Goal: Information Seeking & Learning: Learn about a topic

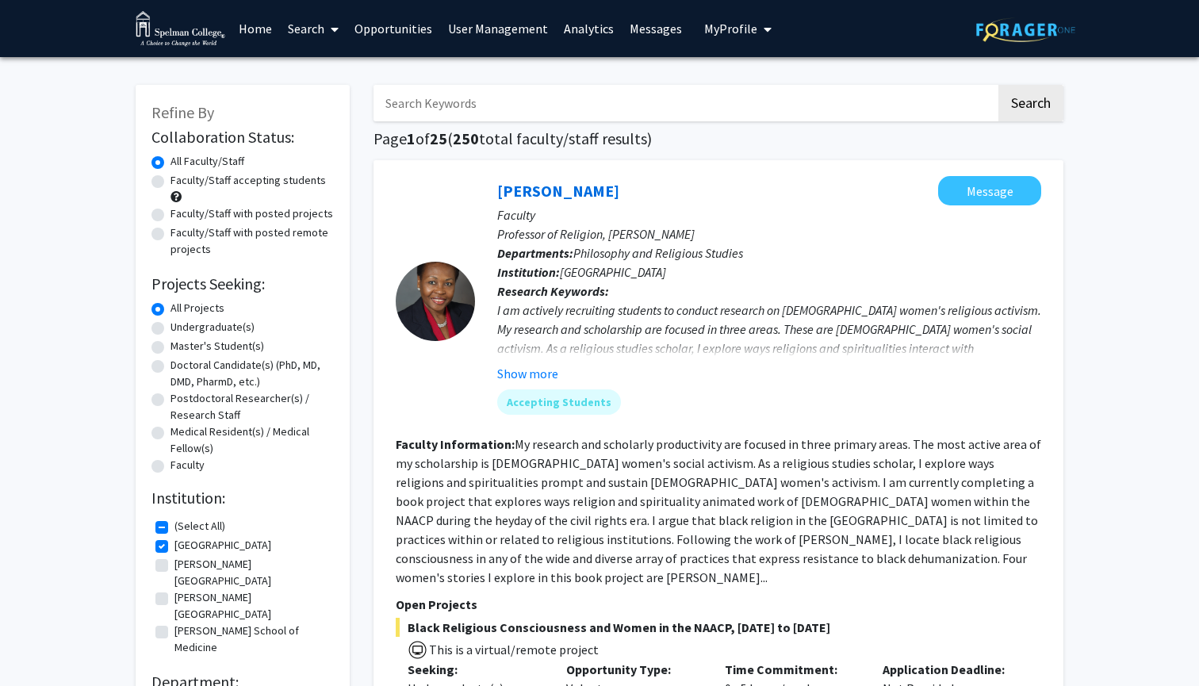
click at [312, 32] on link "Search" at bounding box center [313, 29] width 67 height 56
click at [330, 77] on span "Faculty/Staff" at bounding box center [338, 73] width 117 height 32
checkbox input "false"
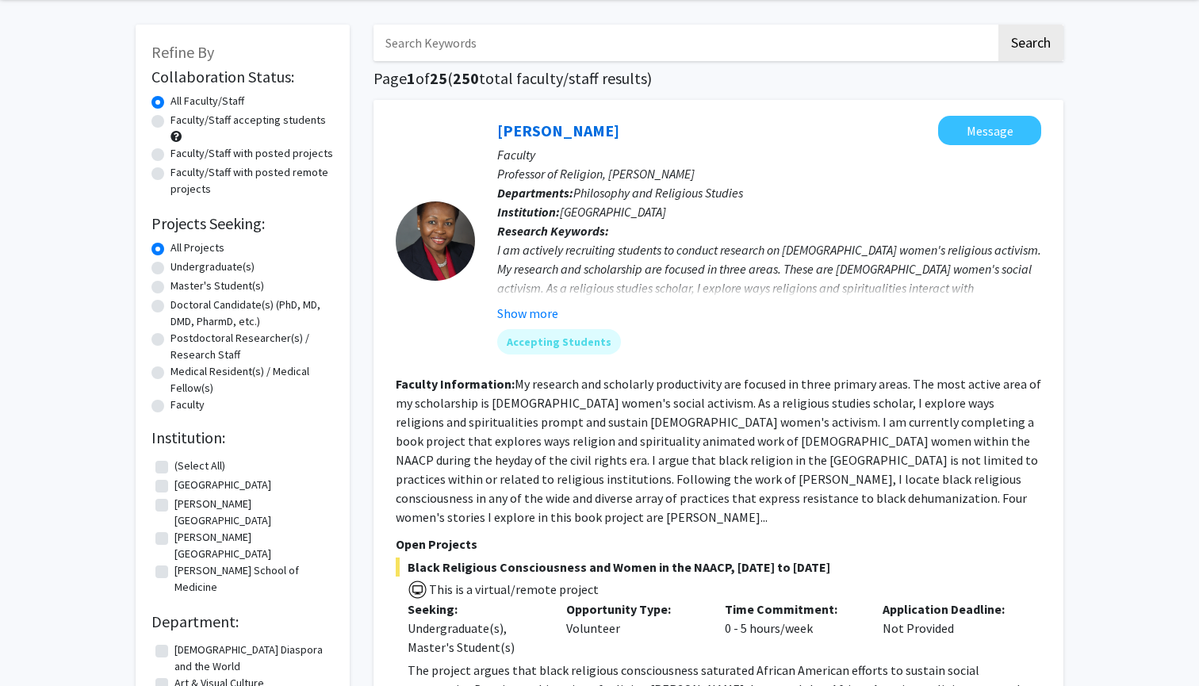
scroll to position [66, 0]
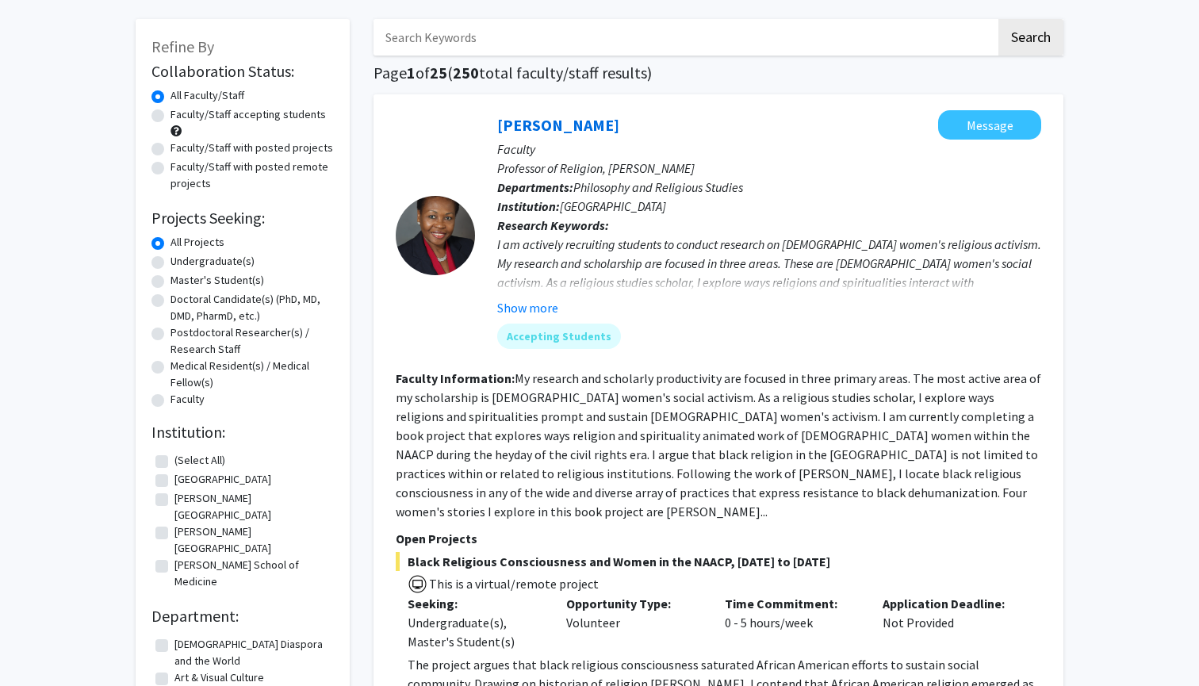
click at [175, 483] on label "[GEOGRAPHIC_DATA]" at bounding box center [223, 479] width 97 height 17
click at [175, 481] on input "[GEOGRAPHIC_DATA]" at bounding box center [180, 476] width 10 height 10
checkbox input "true"
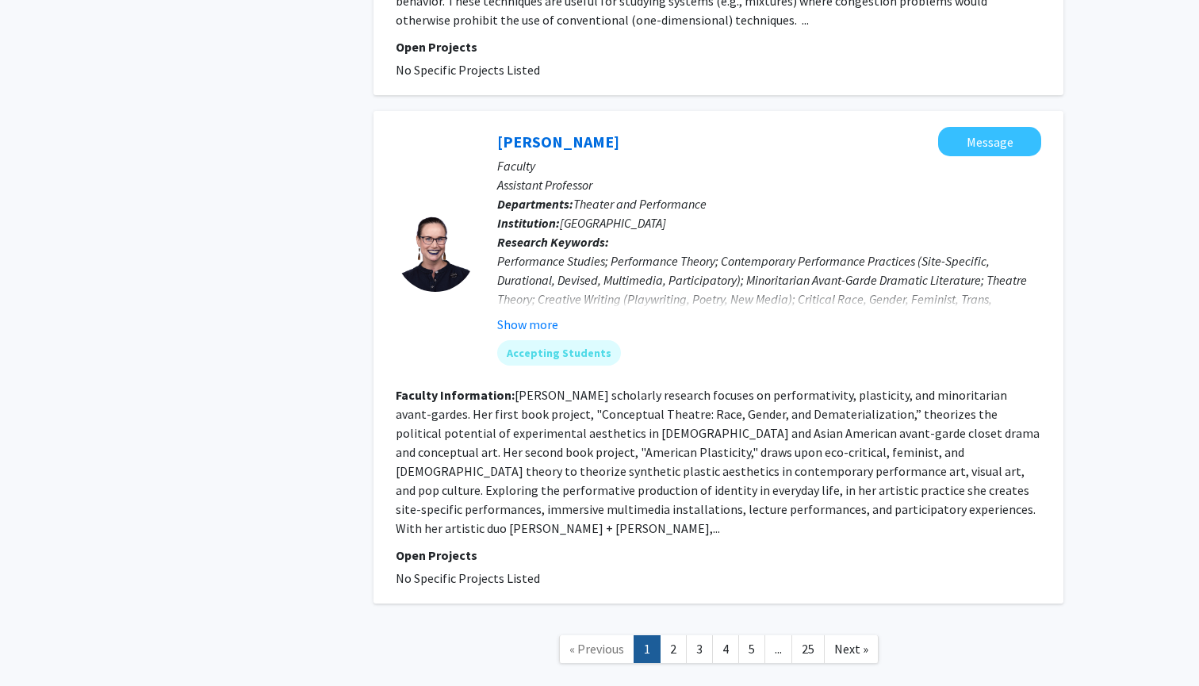
scroll to position [4907, 0]
click at [723, 636] on link "4" at bounding box center [725, 650] width 27 height 28
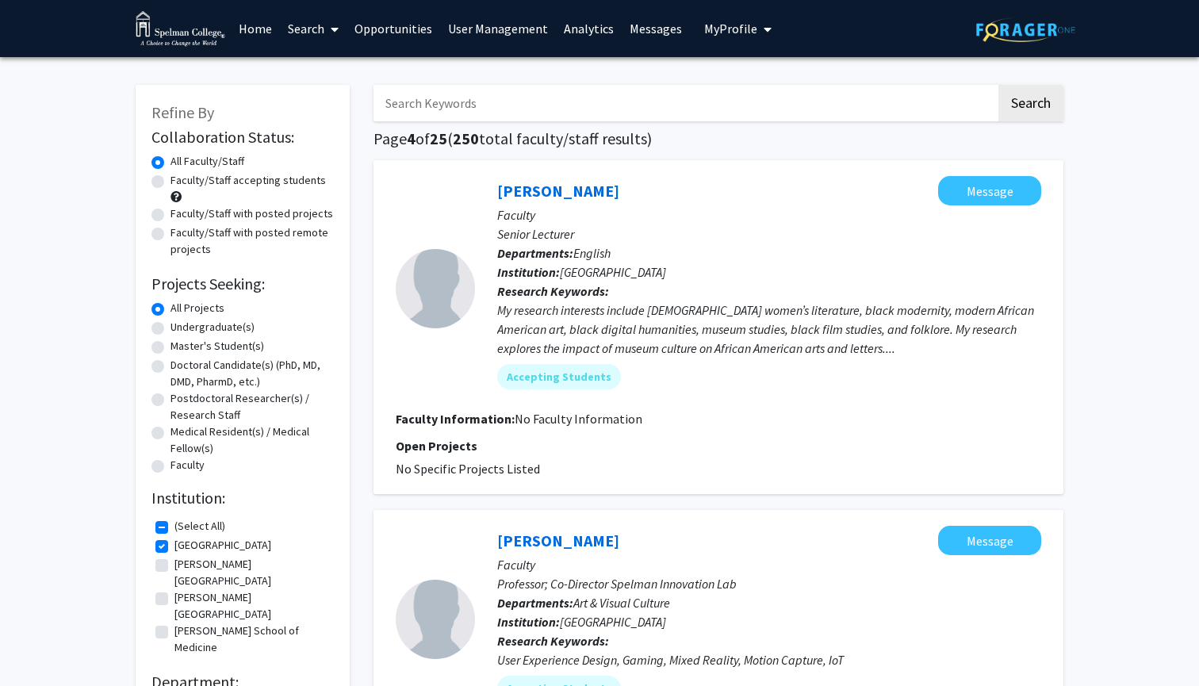
click at [313, 36] on link "Search" at bounding box center [313, 29] width 67 height 56
click at [316, 99] on span "Students" at bounding box center [328, 105] width 97 height 32
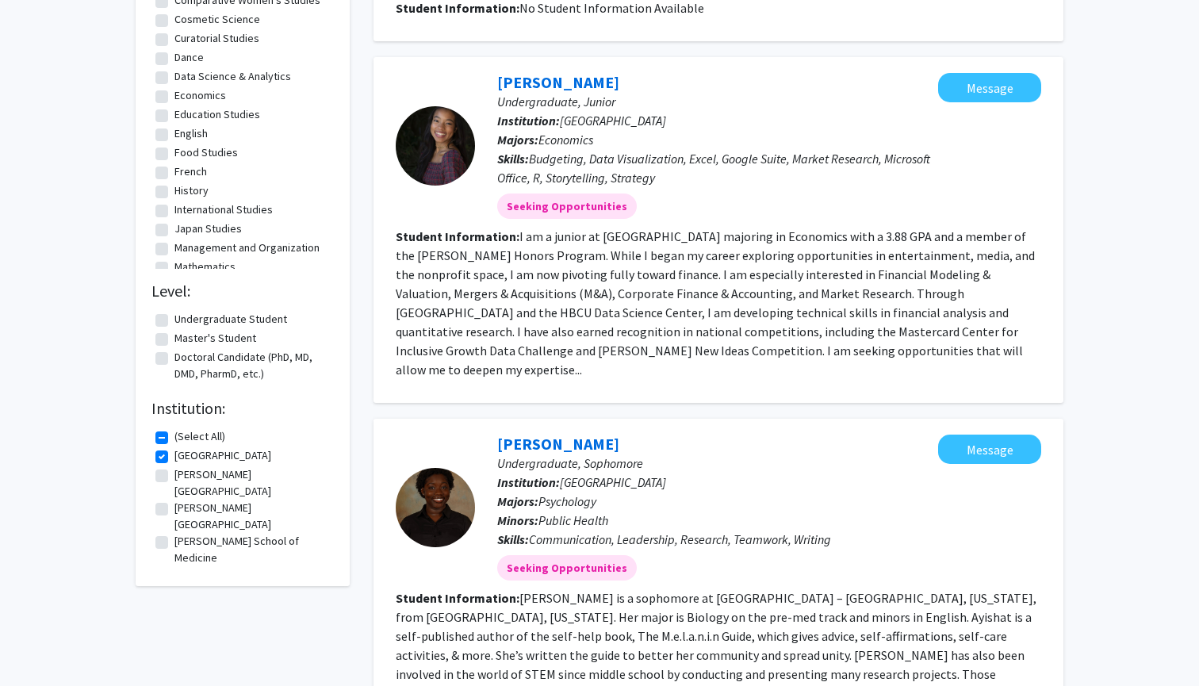
scroll to position [719, 0]
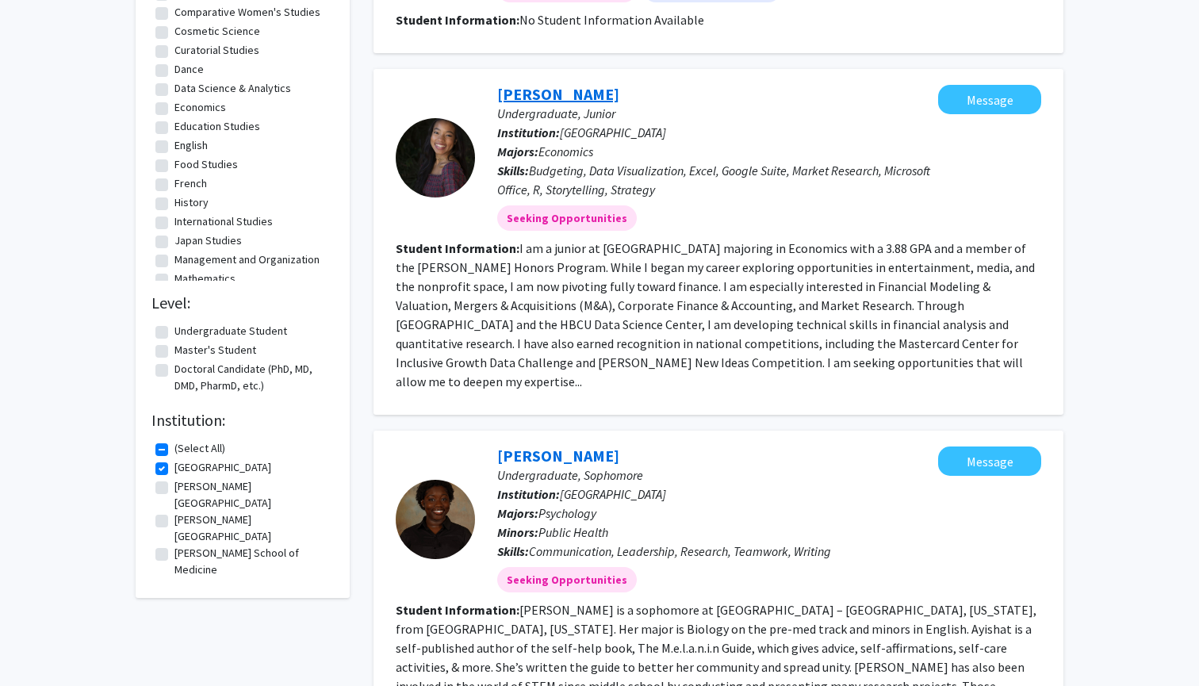
click at [581, 84] on link "[PERSON_NAME]" at bounding box center [558, 94] width 122 height 20
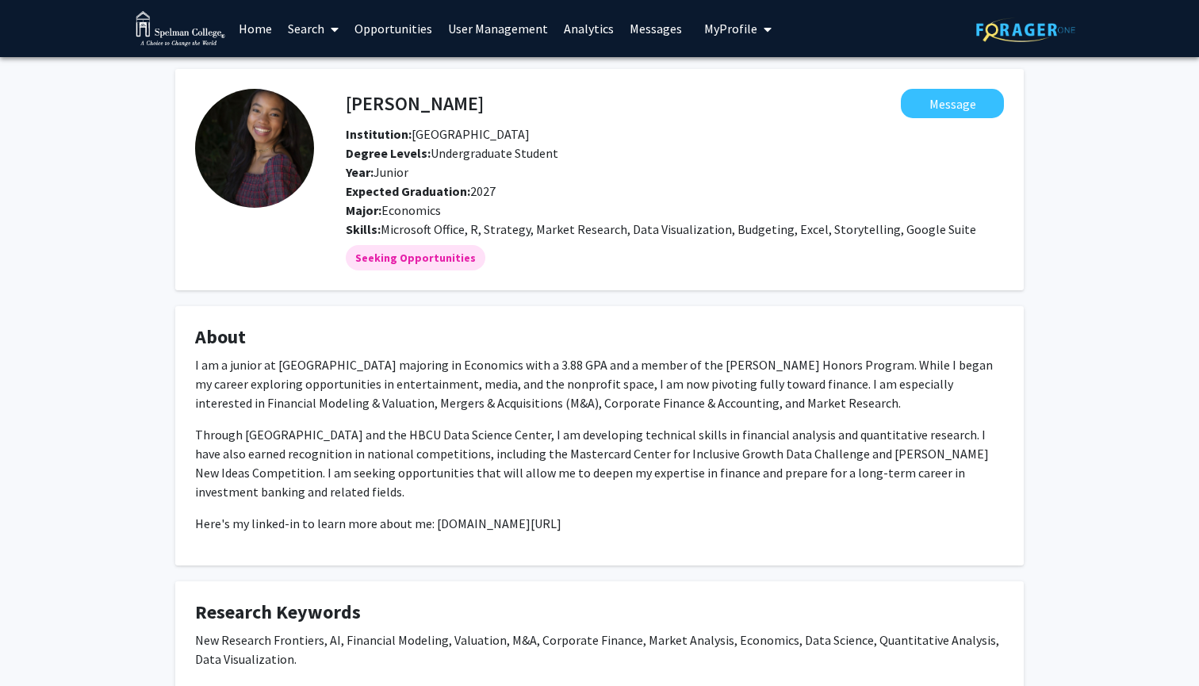
click at [578, 29] on link "Analytics" at bounding box center [589, 29] width 66 height 56
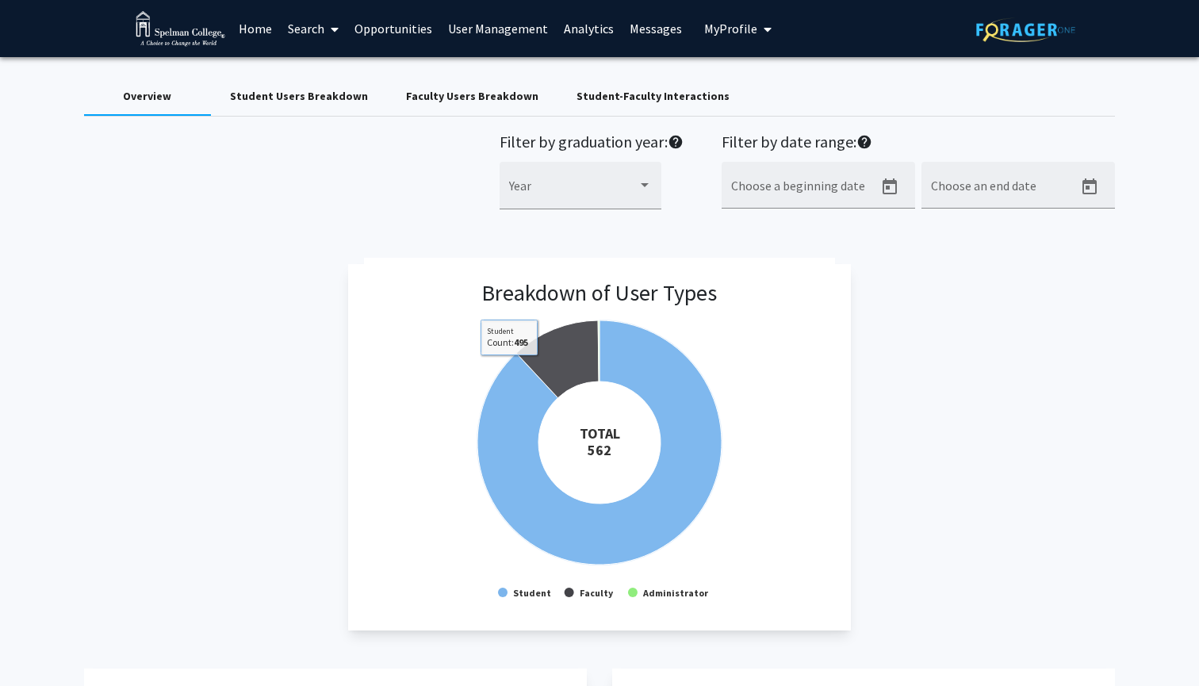
click at [637, 162] on div "Filter by graduation year: help Year" at bounding box center [592, 179] width 184 height 94
click at [634, 186] on div "Year" at bounding box center [580, 190] width 143 height 38
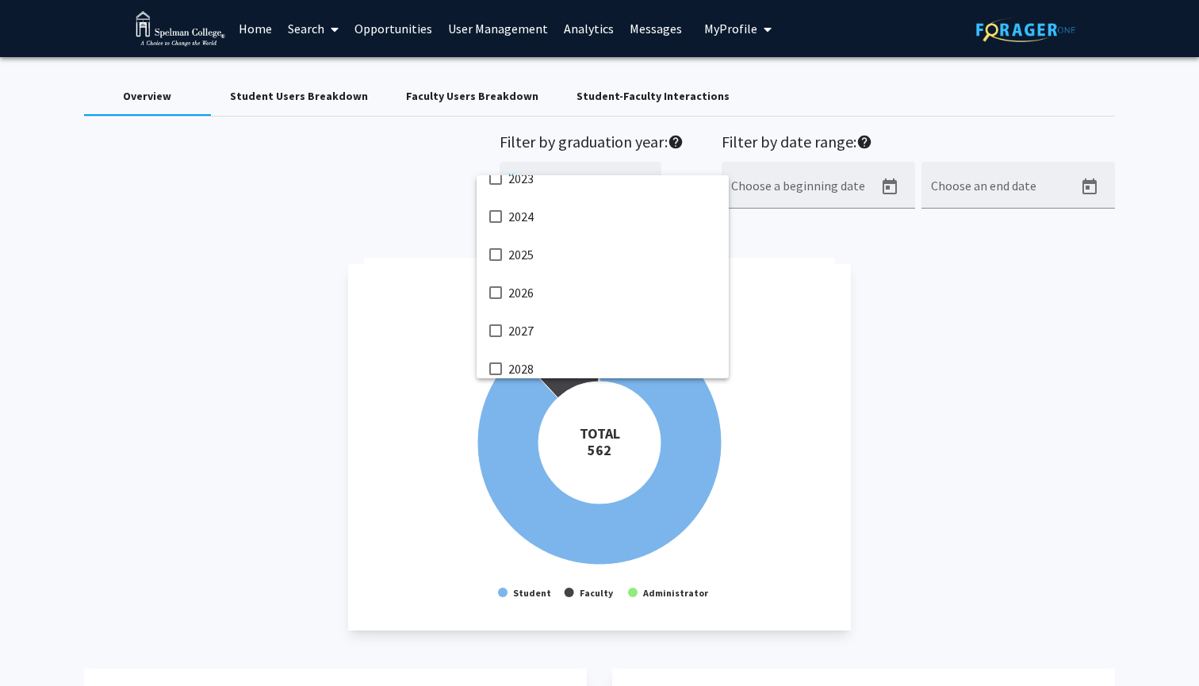
scroll to position [235, 0]
click at [497, 305] on mat-pseudo-checkbox at bounding box center [495, 302] width 13 height 13
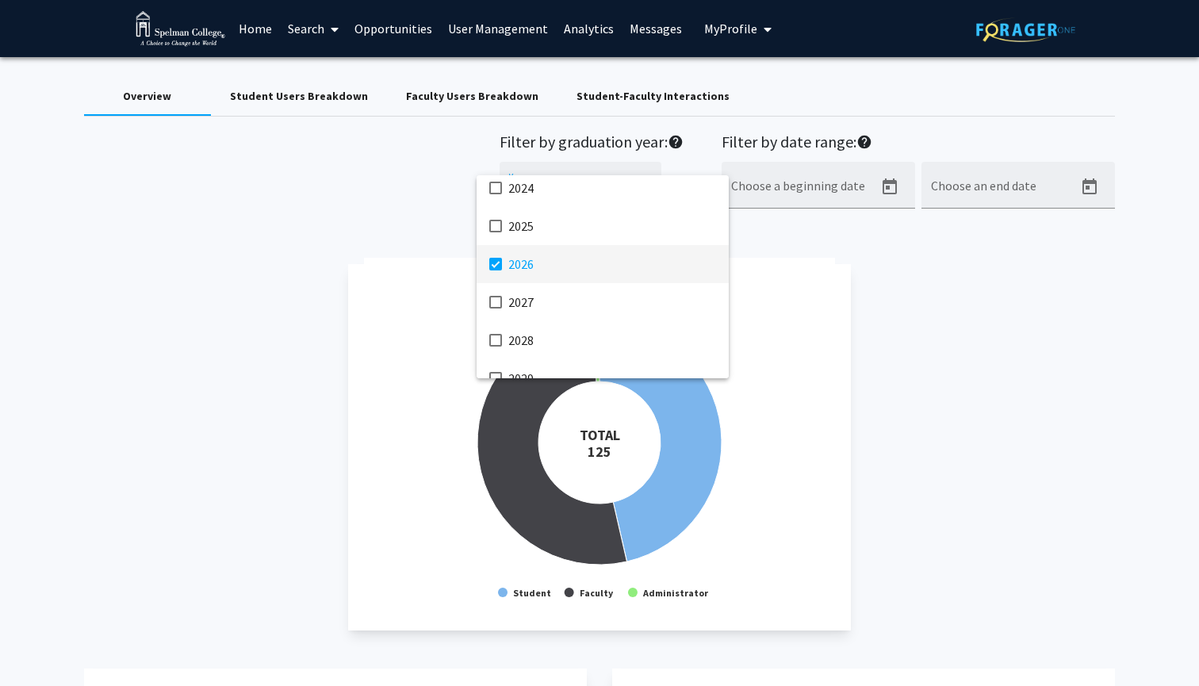
scroll to position [274, 0]
click at [497, 303] on mat-pseudo-checkbox at bounding box center [495, 300] width 13 height 13
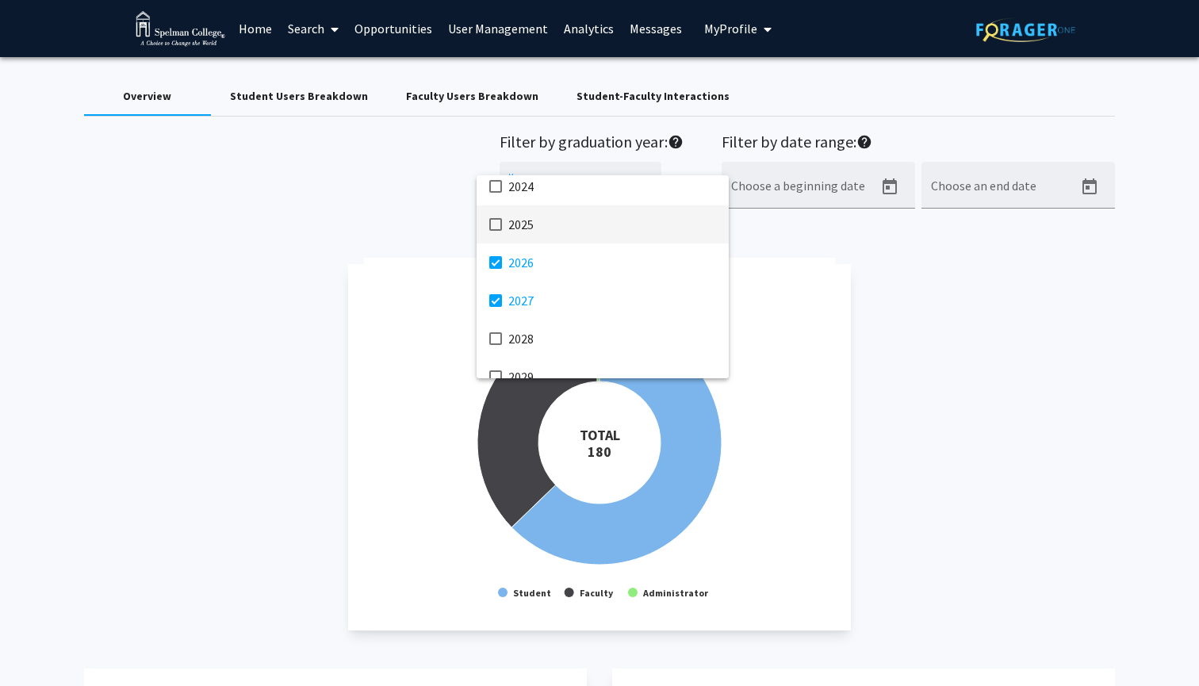
click at [493, 228] on mat-pseudo-checkbox at bounding box center [495, 224] width 13 height 13
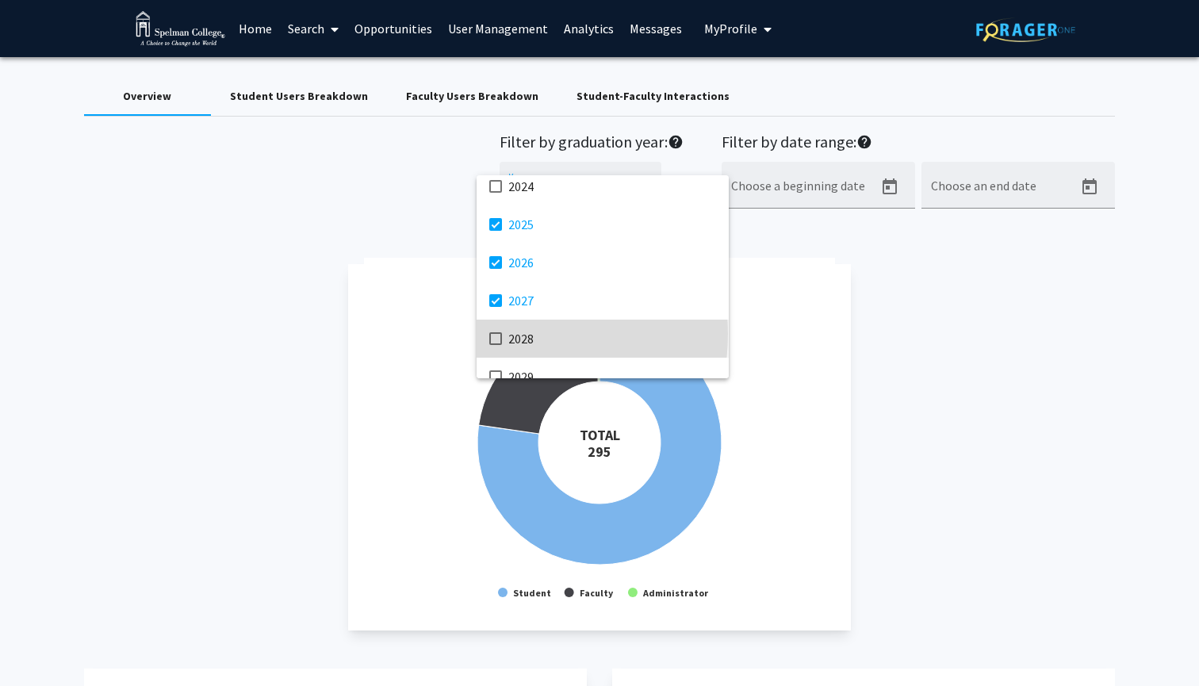
click at [500, 334] on mat-pseudo-checkbox at bounding box center [495, 338] width 13 height 13
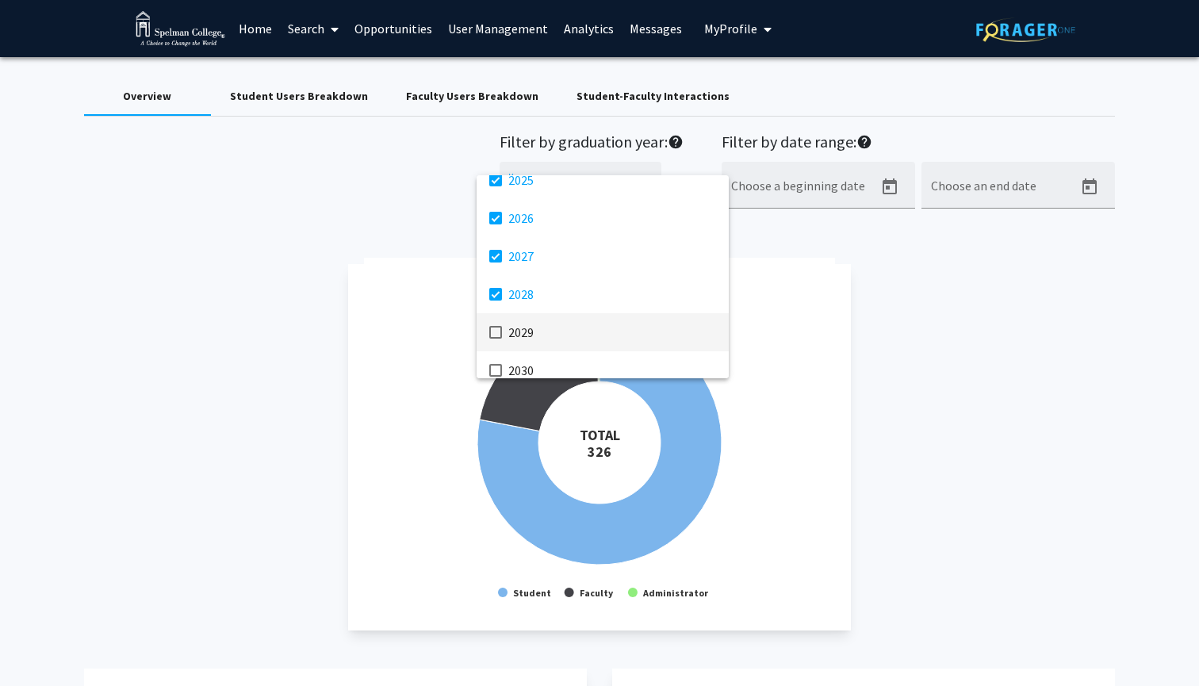
scroll to position [322, 0]
click at [496, 334] on mat-pseudo-checkbox at bounding box center [495, 329] width 13 height 13
click at [930, 322] on div at bounding box center [599, 343] width 1199 height 686
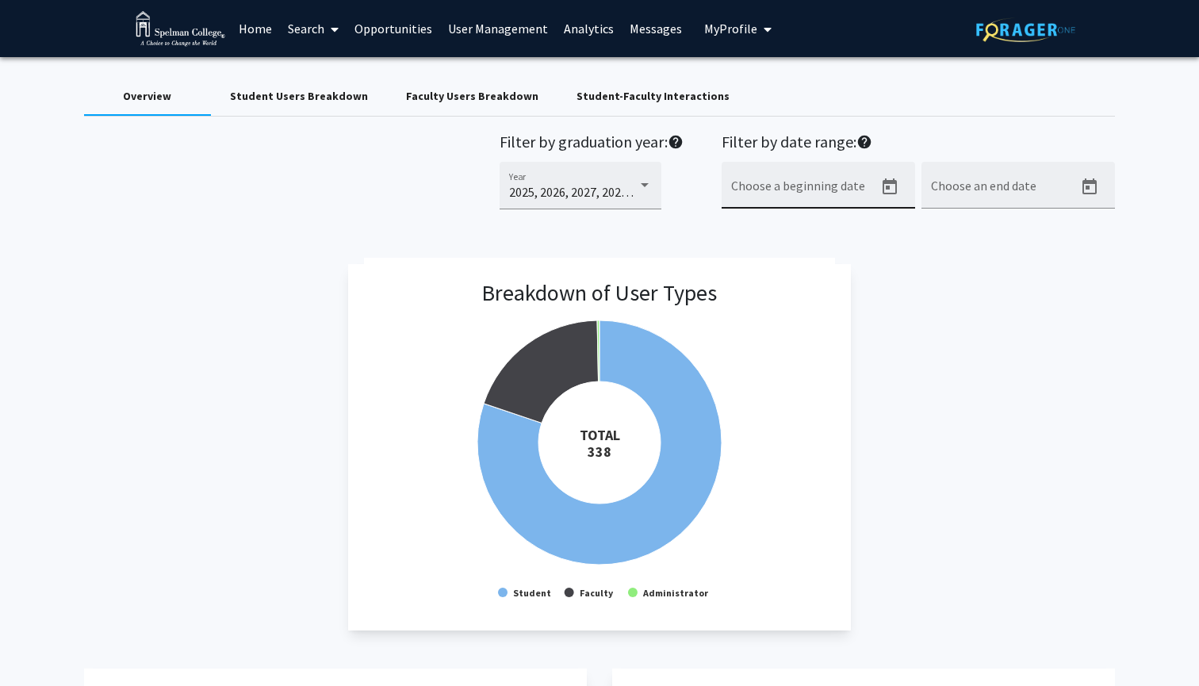
click at [892, 186] on icon "Open calendar" at bounding box center [890, 186] width 14 height 16
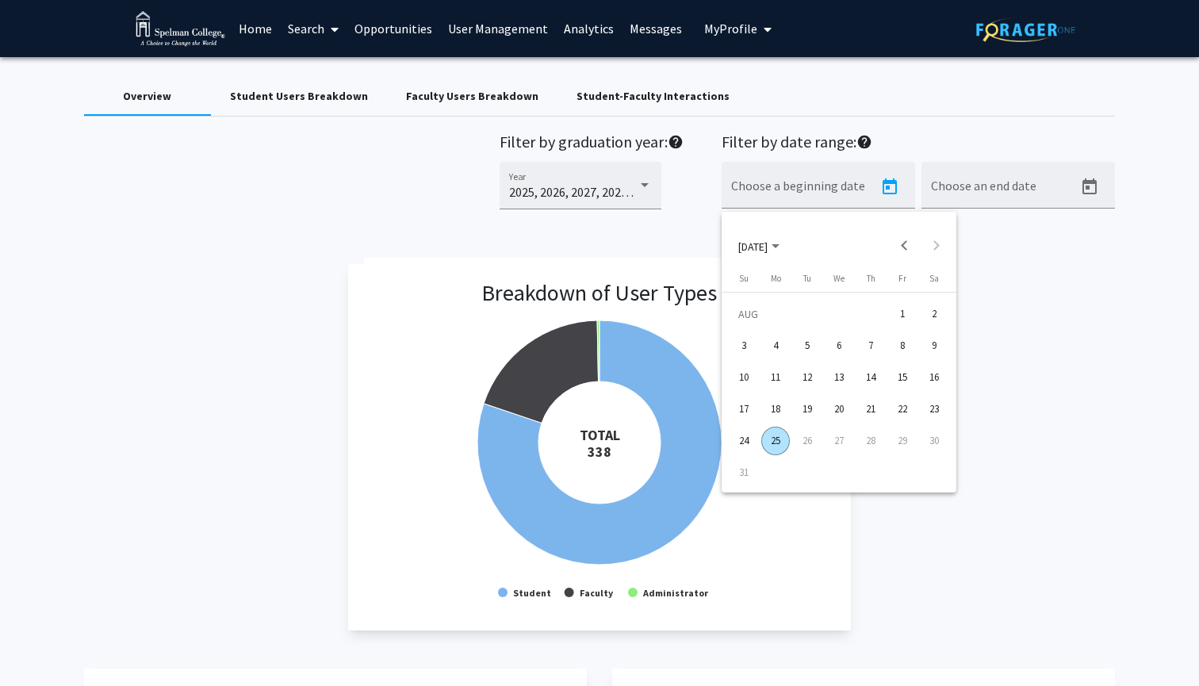
click at [904, 309] on div "1" at bounding box center [902, 314] width 29 height 29
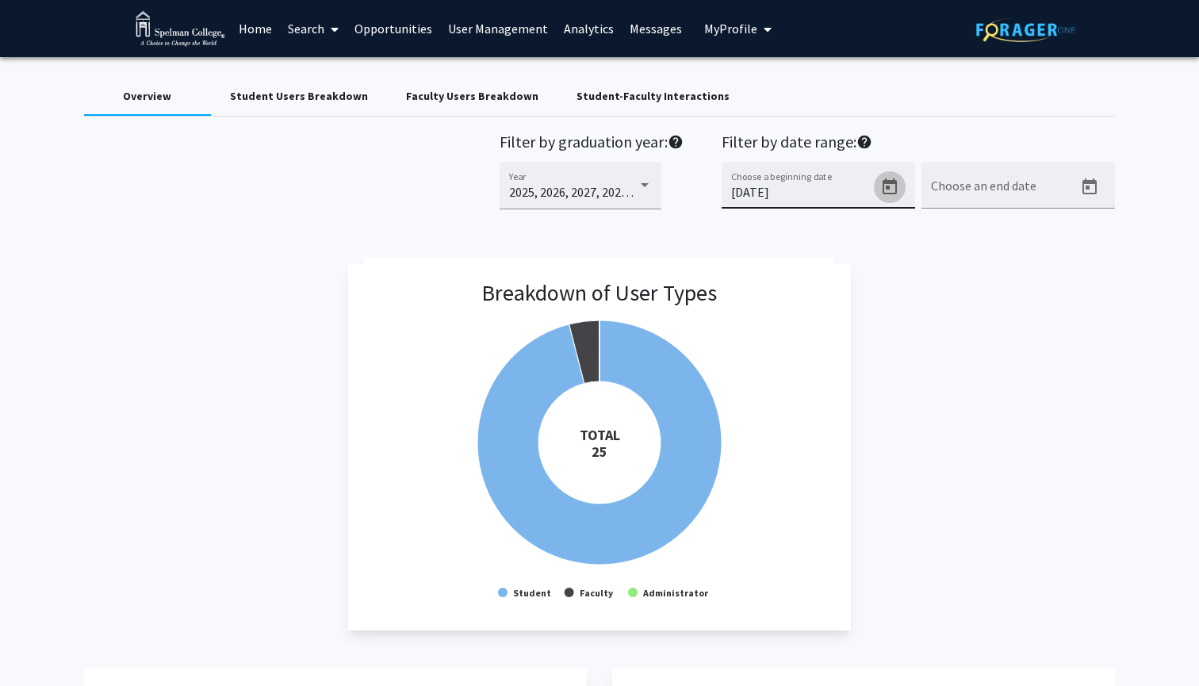
click at [890, 186] on icon "Open calendar" at bounding box center [890, 186] width 14 height 16
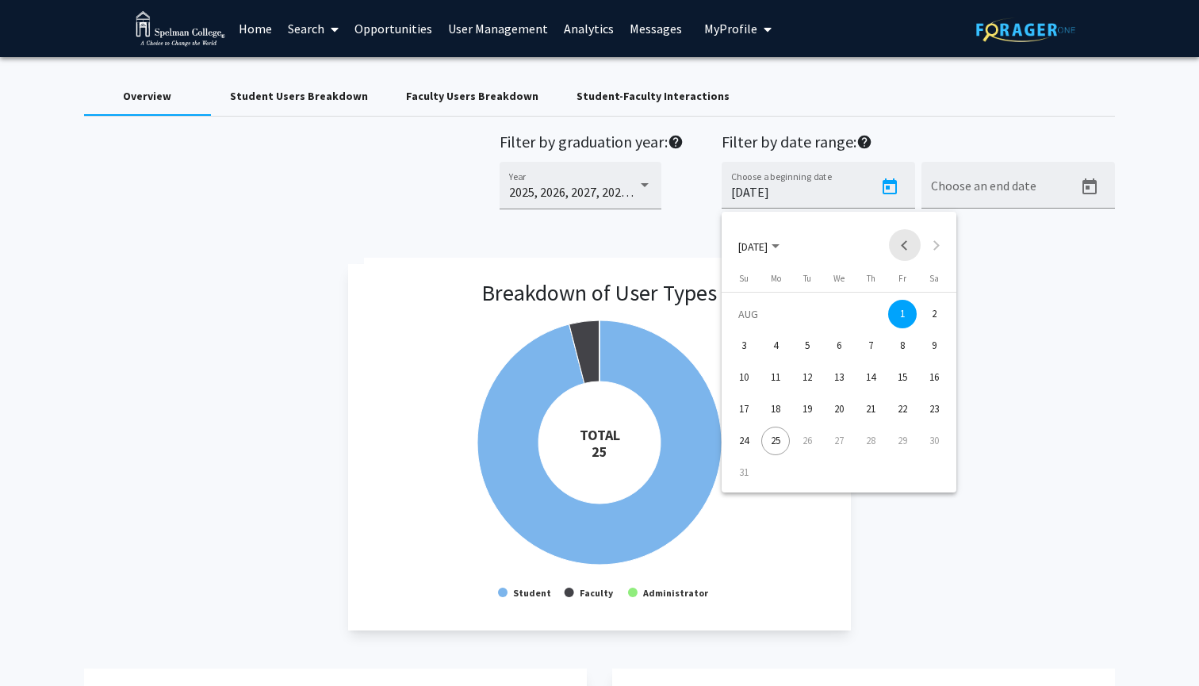
click at [896, 247] on button "Previous month" at bounding box center [905, 245] width 32 height 32
click at [902, 244] on button "Previous month" at bounding box center [905, 245] width 32 height 32
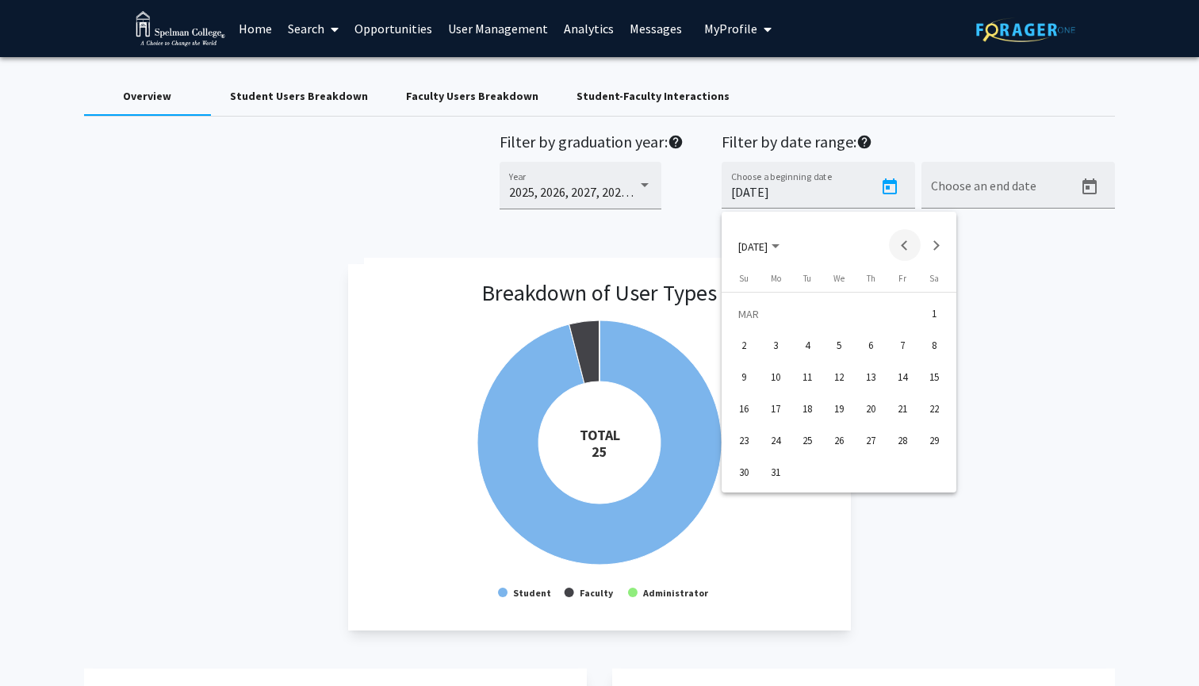
click at [902, 244] on button "Previous month" at bounding box center [905, 245] width 32 height 32
click at [842, 316] on div "1" at bounding box center [839, 314] width 29 height 29
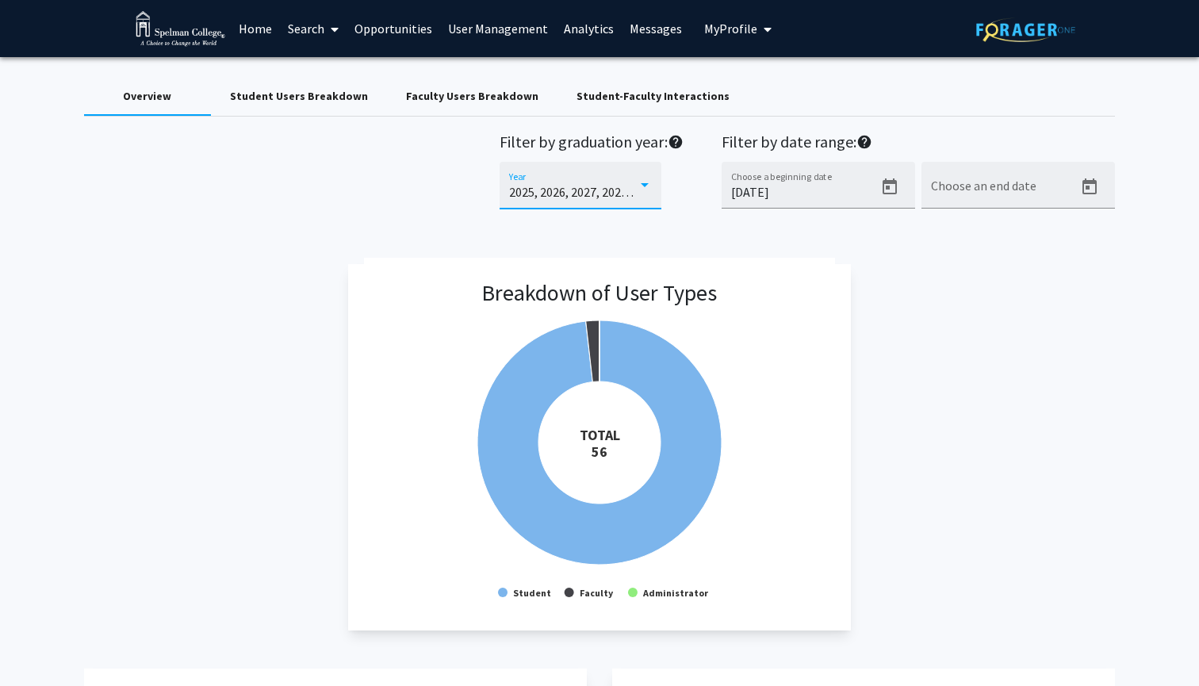
click at [639, 191] on div at bounding box center [645, 185] width 14 height 13
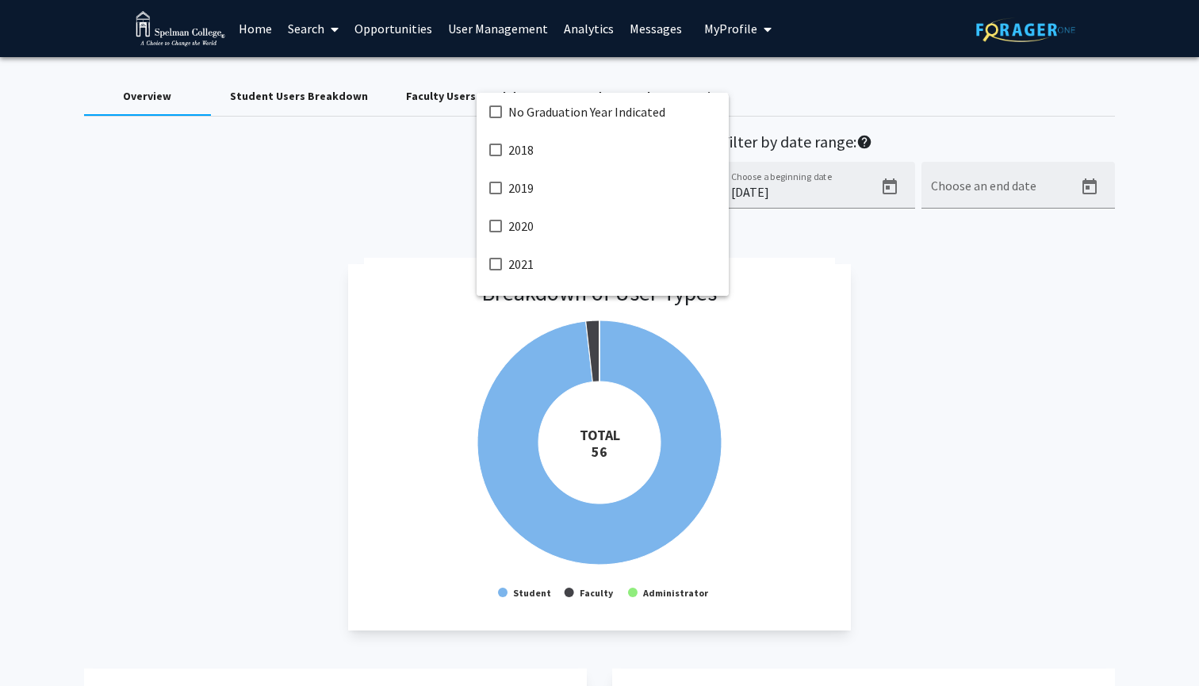
scroll to position [222, 0]
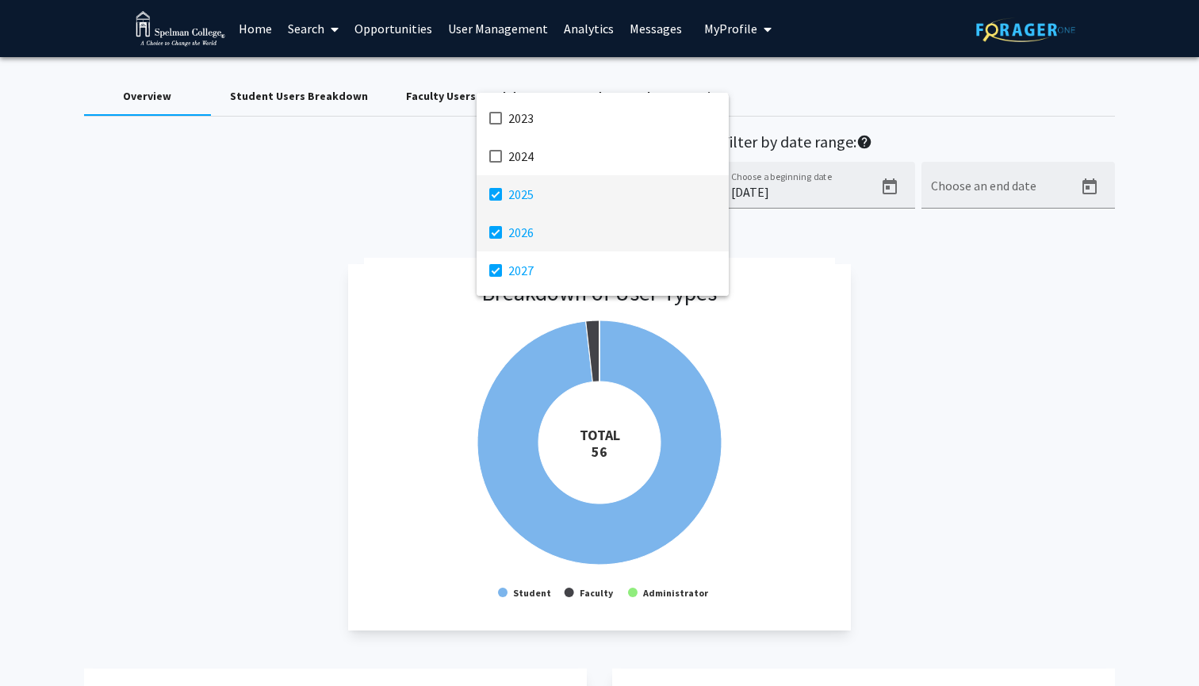
click at [497, 238] on mat-pseudo-checkbox at bounding box center [495, 232] width 13 height 13
click at [497, 272] on mat-pseudo-checkbox at bounding box center [495, 270] width 13 height 13
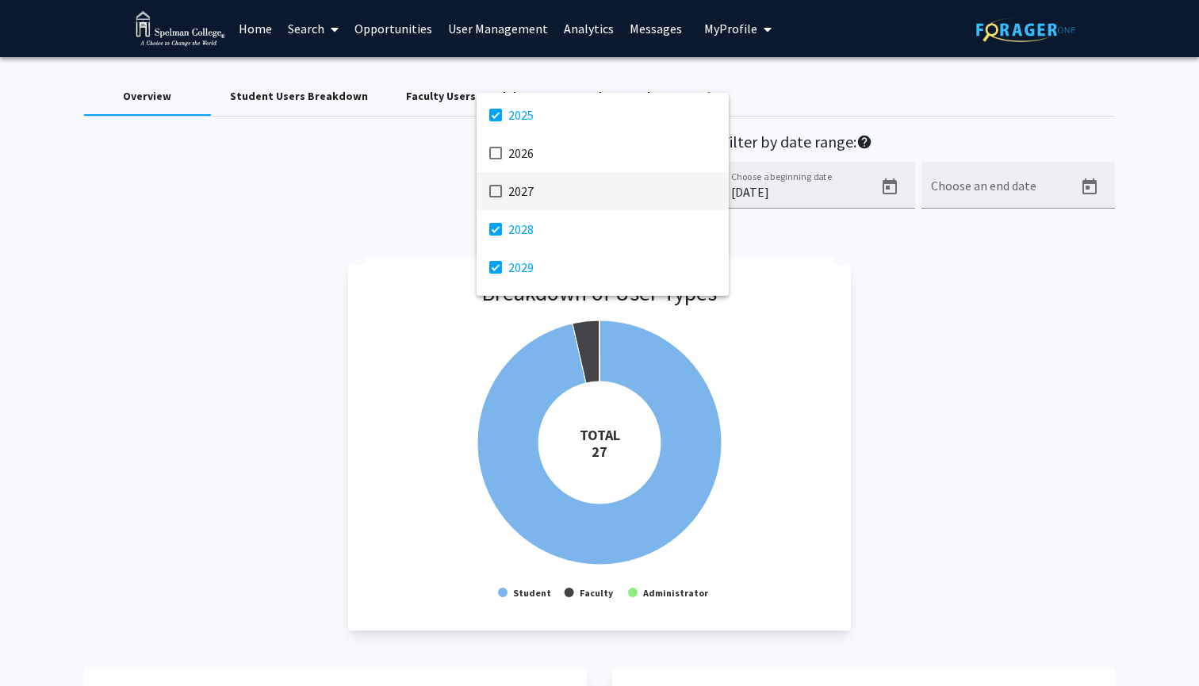
scroll to position [302, 0]
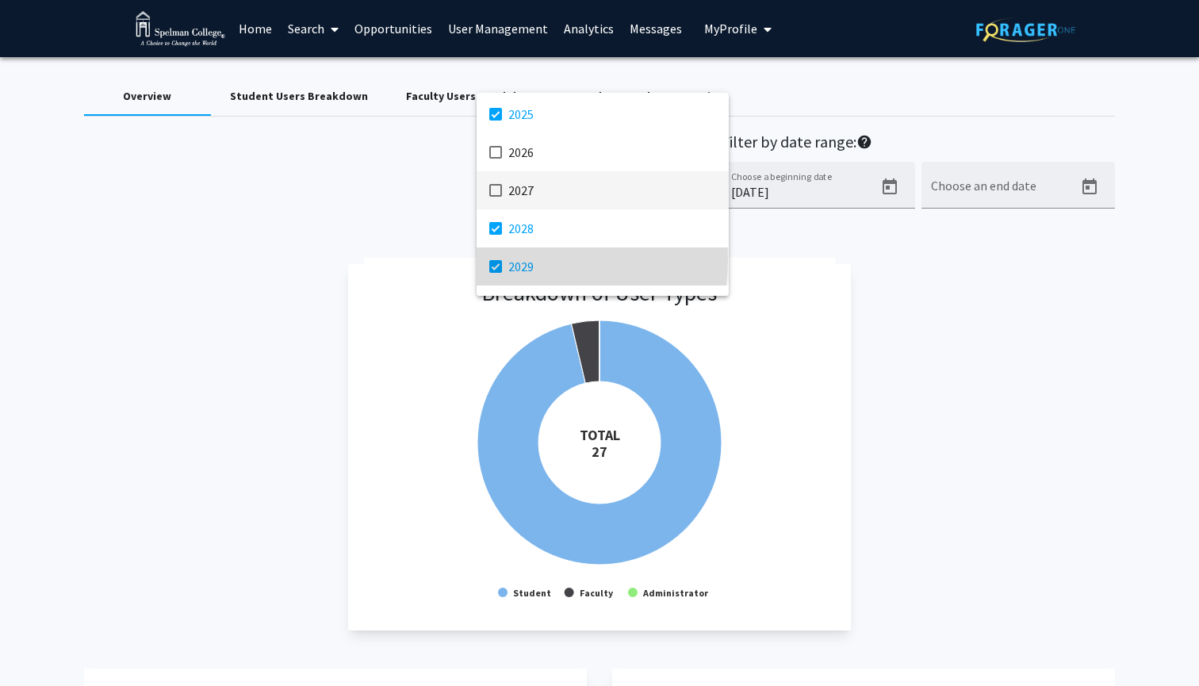
click at [493, 259] on mat-option "2029" at bounding box center [603, 266] width 252 height 38
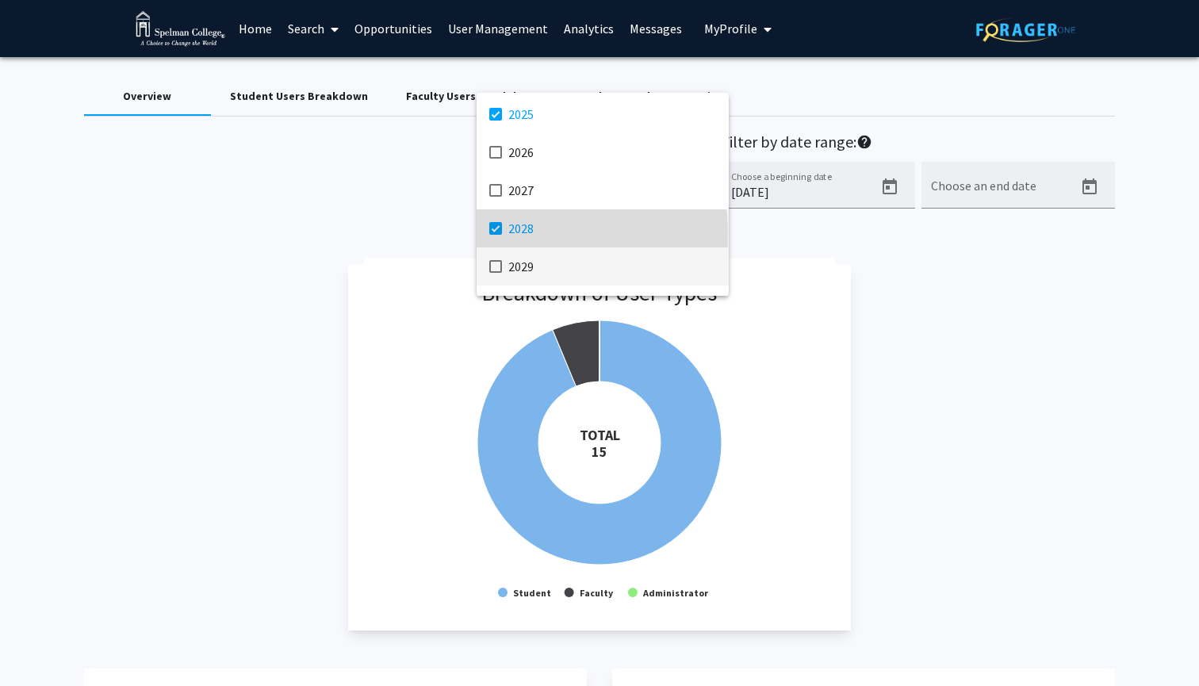
click at [501, 234] on mat-pseudo-checkbox at bounding box center [495, 228] width 13 height 13
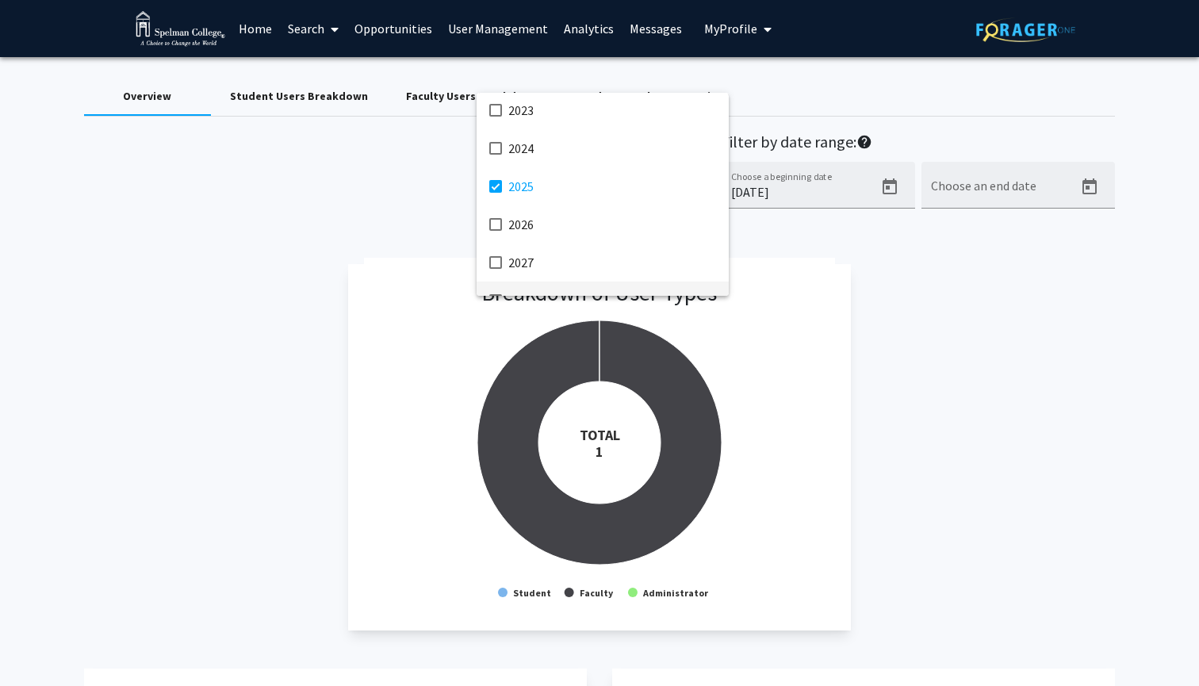
scroll to position [223, 0]
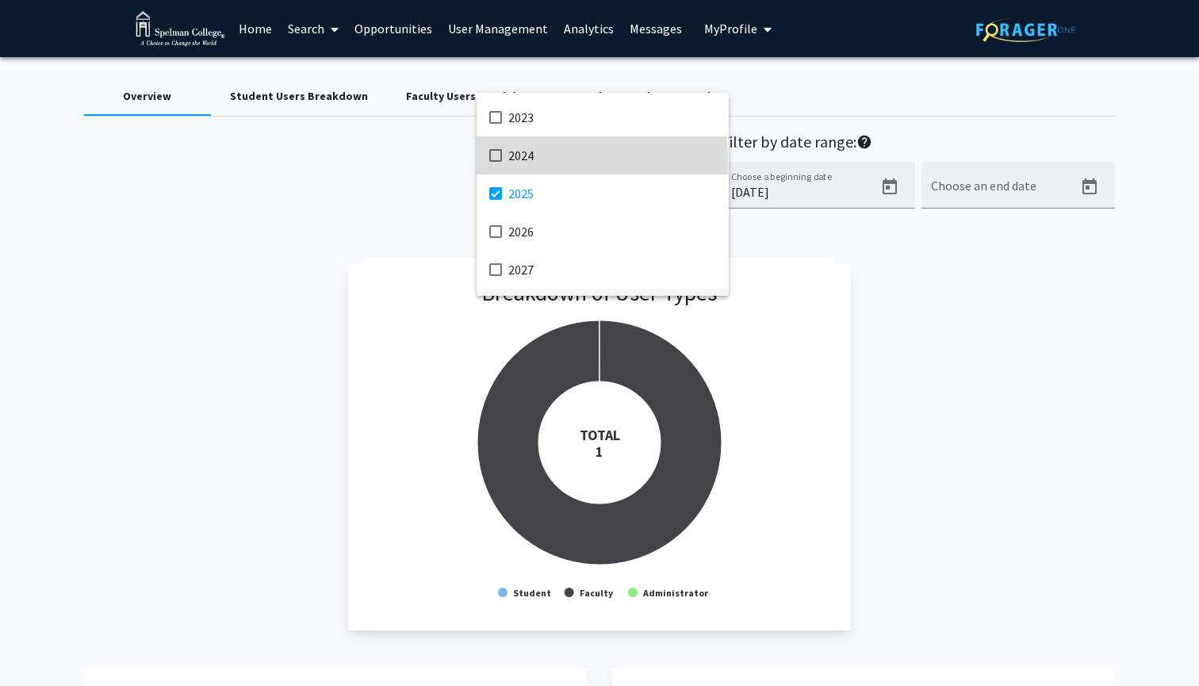
click at [497, 162] on mat-pseudo-checkbox at bounding box center [495, 155] width 13 height 13
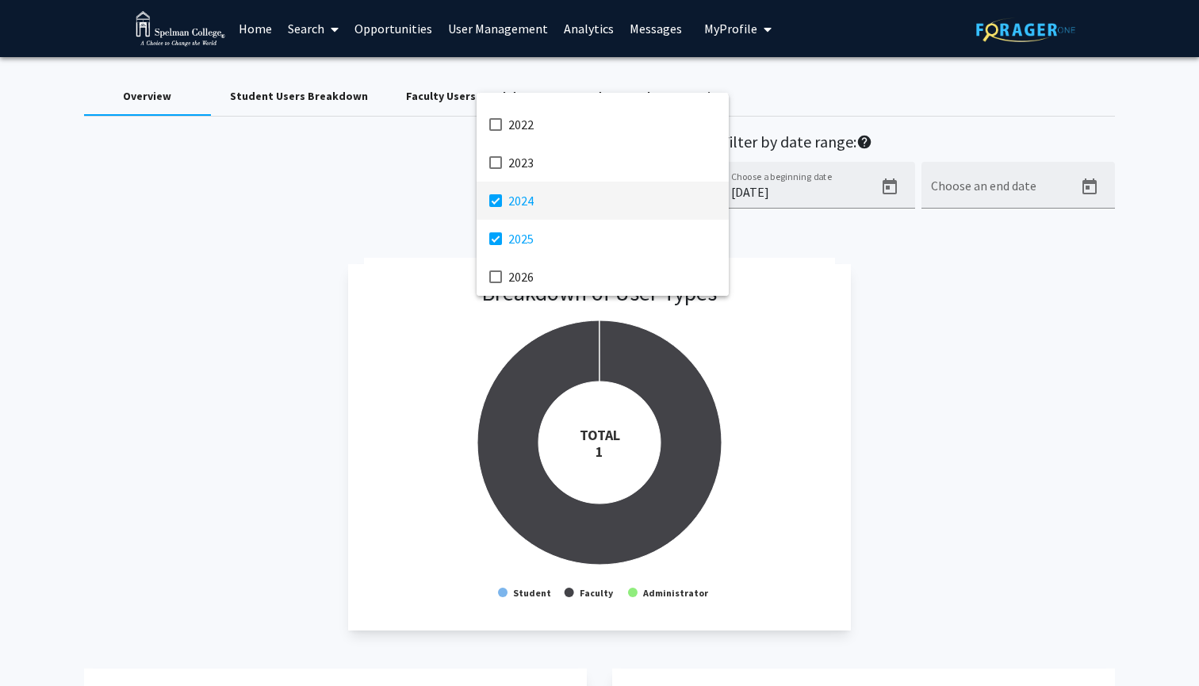
scroll to position [171, 0]
click at [497, 162] on mat-option "2023" at bounding box center [603, 170] width 252 height 38
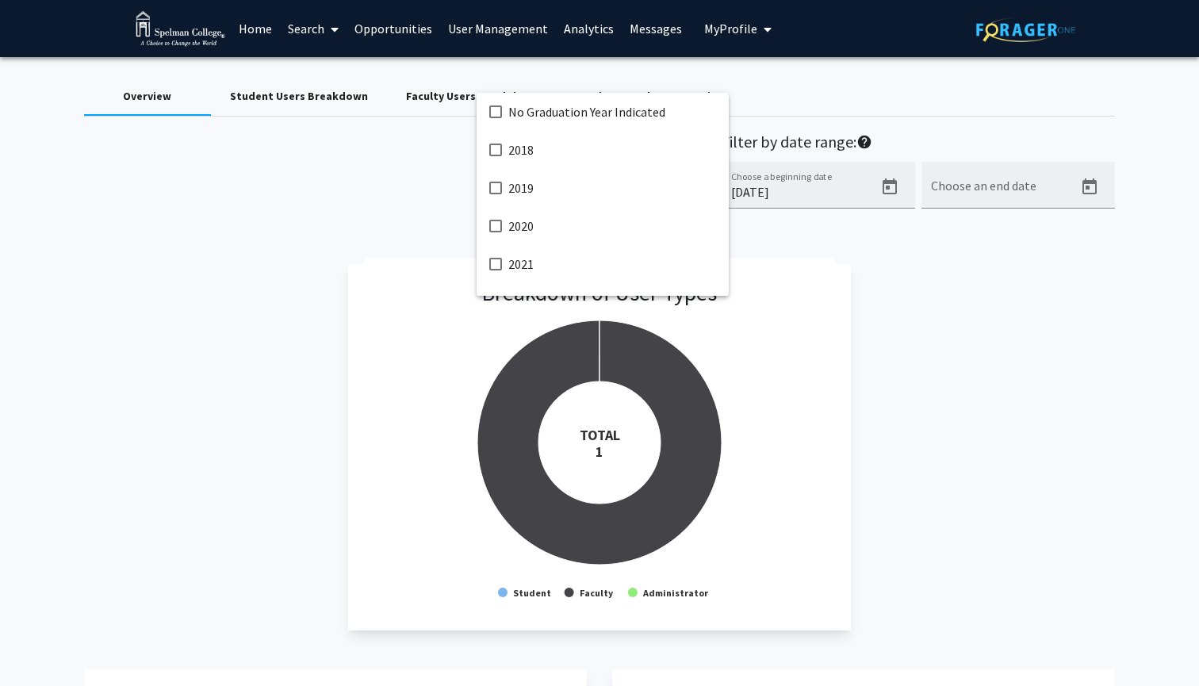
scroll to position [0, 0]
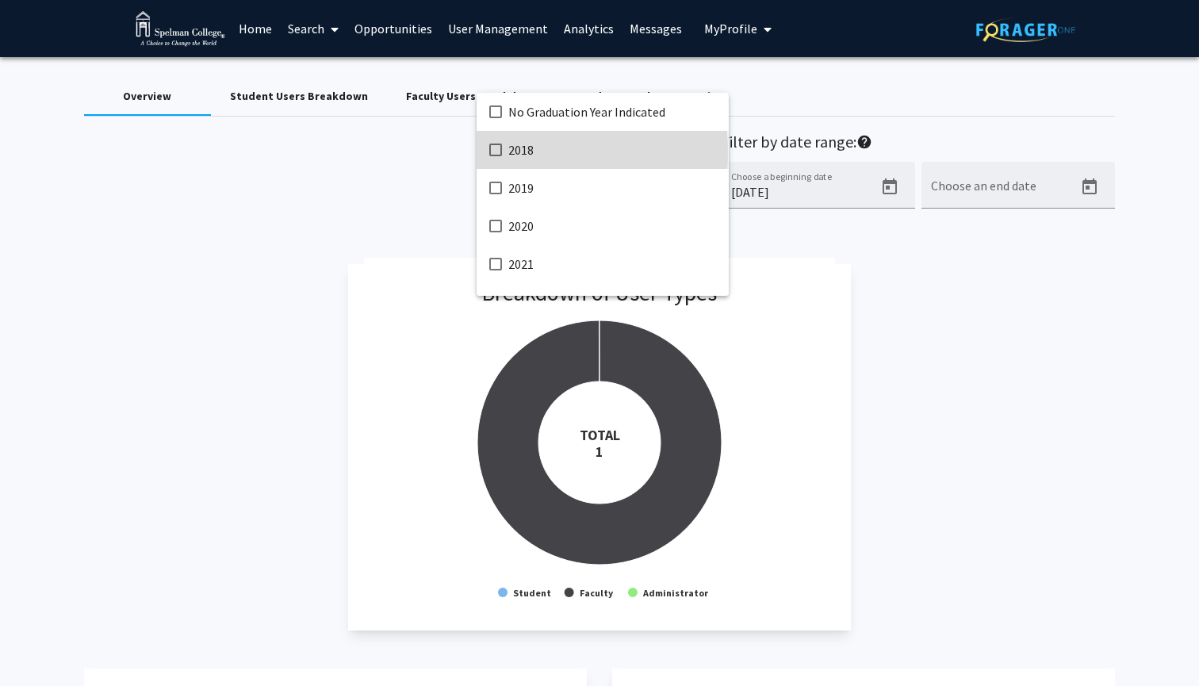
click at [495, 152] on mat-pseudo-checkbox at bounding box center [495, 150] width 13 height 13
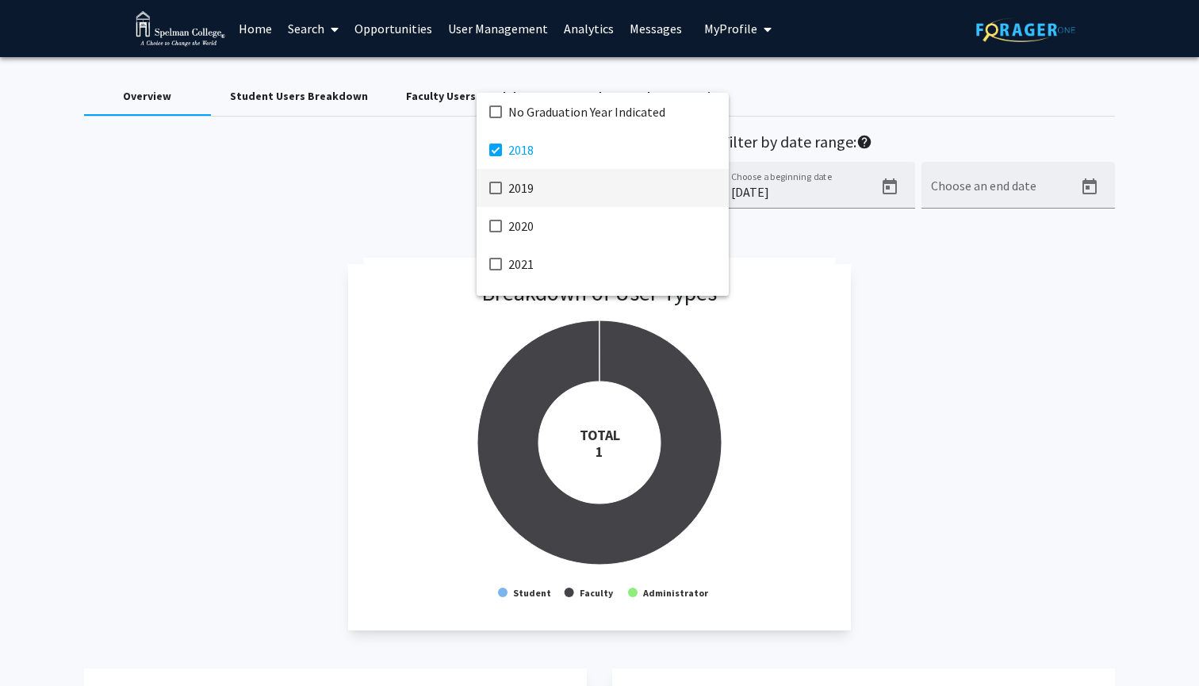
click at [498, 187] on mat-pseudo-checkbox at bounding box center [495, 188] width 13 height 13
click at [499, 227] on mat-pseudo-checkbox at bounding box center [495, 226] width 13 height 13
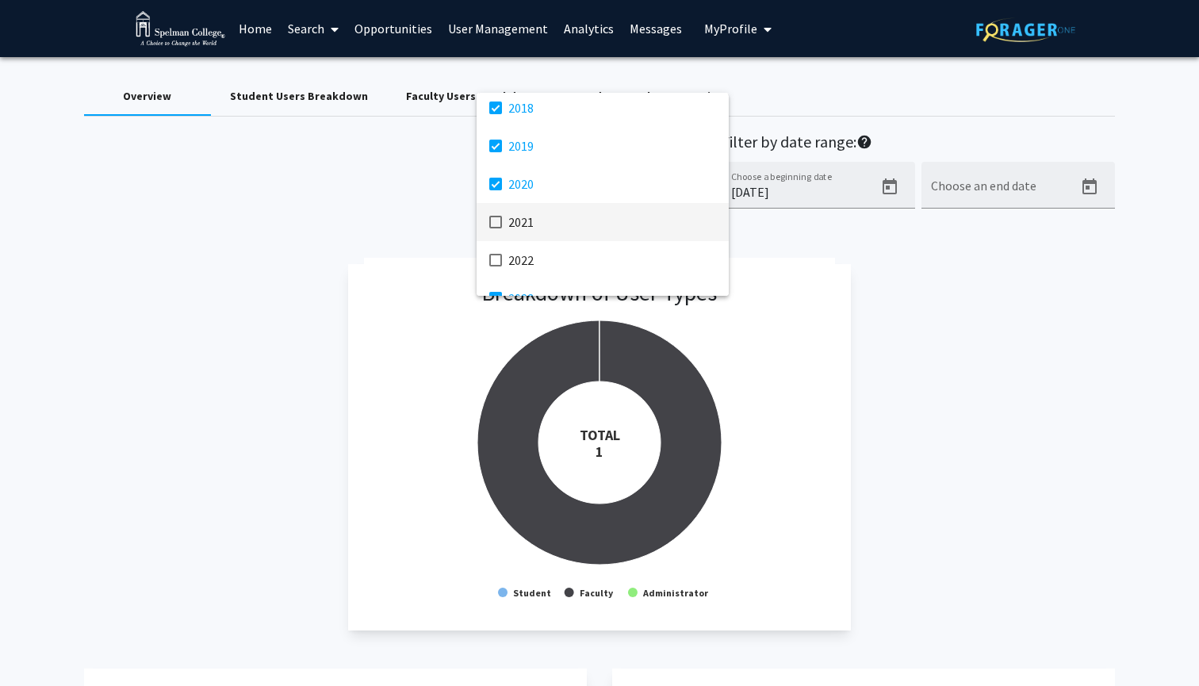
click at [493, 224] on mat-pseudo-checkbox at bounding box center [495, 222] width 13 height 13
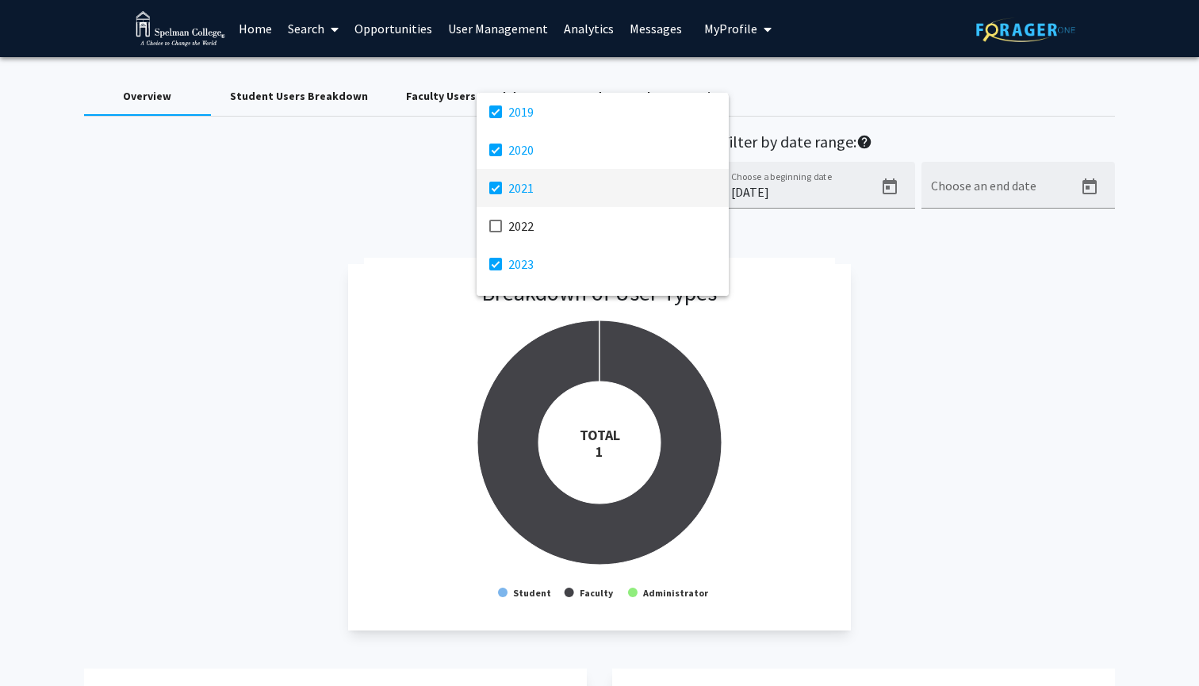
scroll to position [86, 0]
click at [493, 224] on mat-option "2022" at bounding box center [603, 217] width 252 height 38
click at [853, 244] on div at bounding box center [599, 343] width 1199 height 686
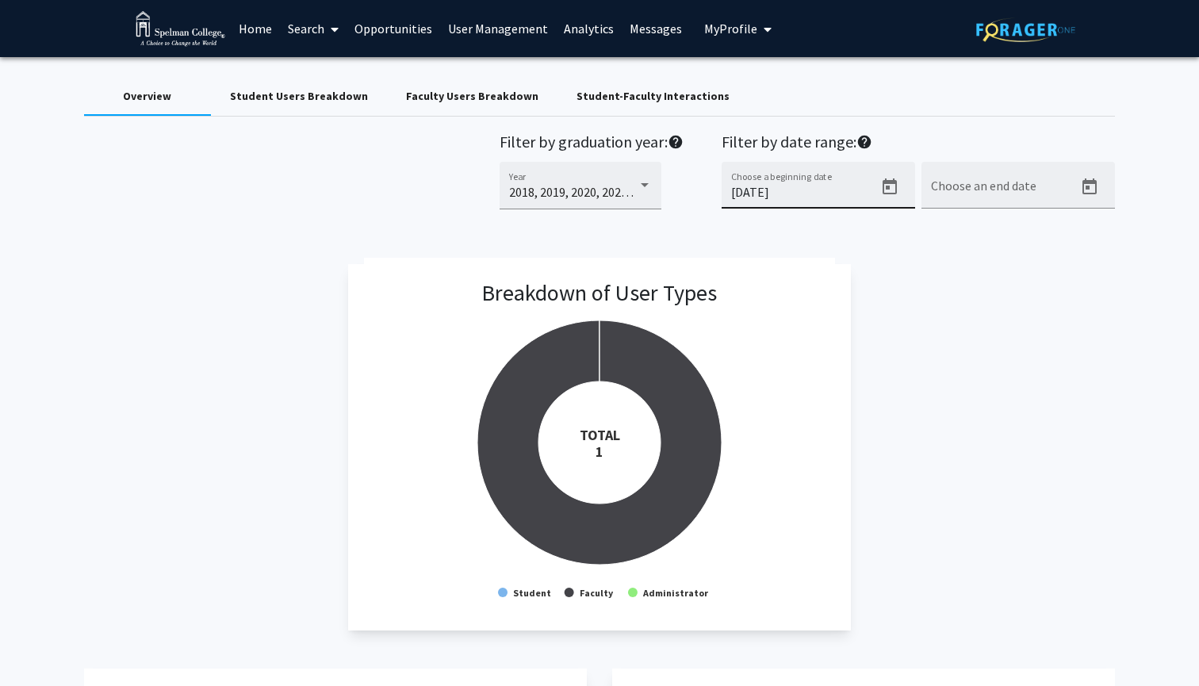
click at [886, 197] on icon "Open calendar" at bounding box center [889, 187] width 19 height 19
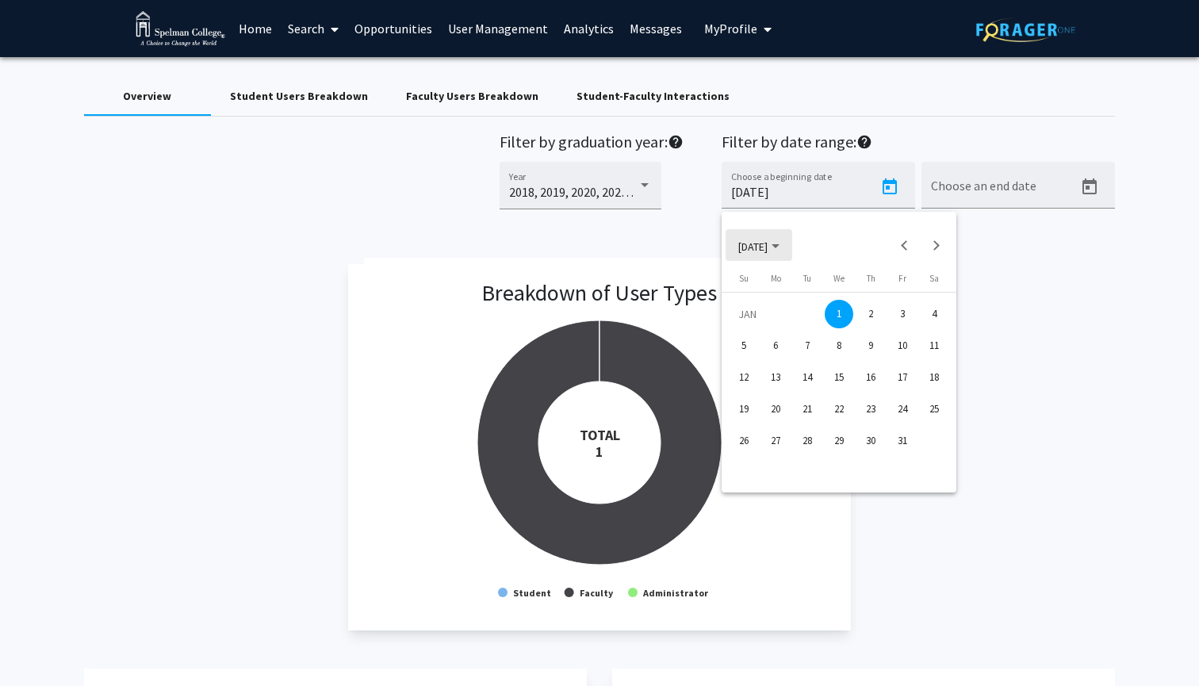
click at [768, 247] on span "[DATE]" at bounding box center [752, 246] width 29 height 14
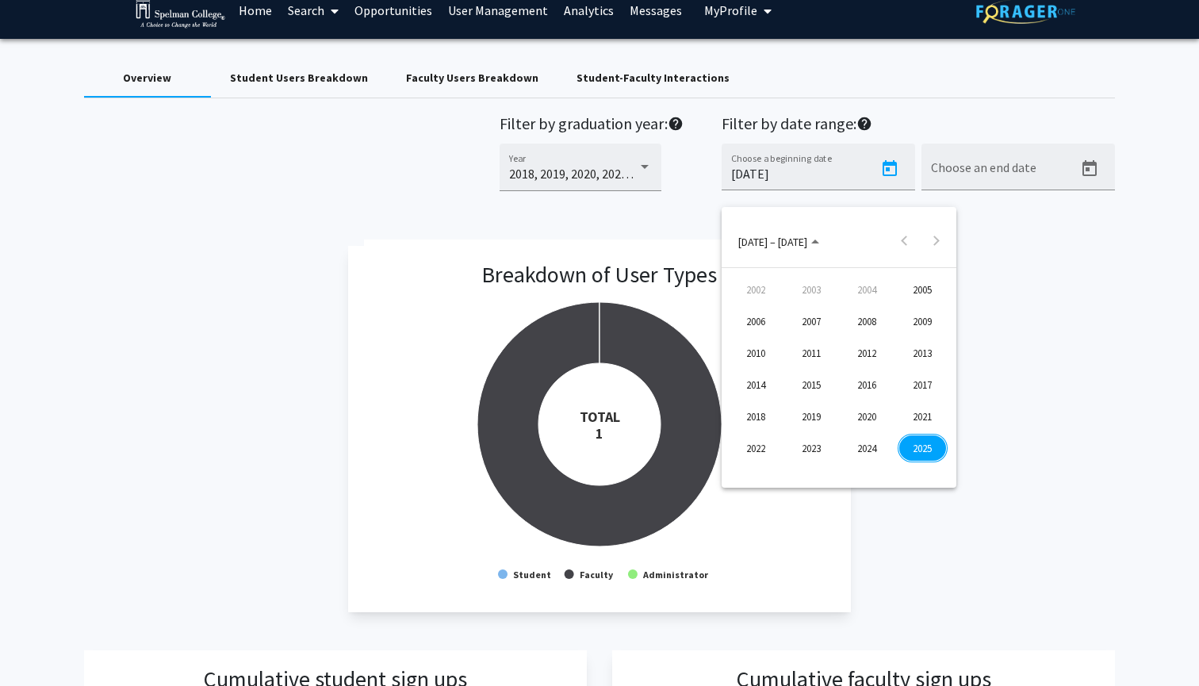
scroll to position [35, 0]
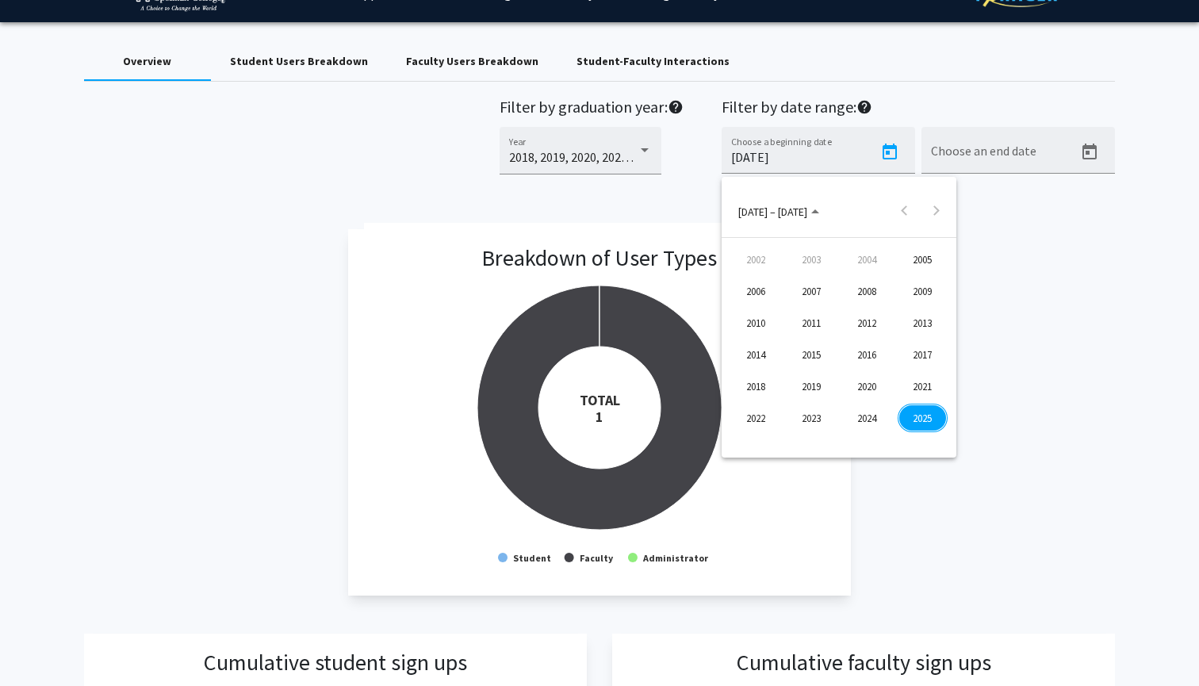
click at [868, 393] on div "2020" at bounding box center [867, 386] width 50 height 29
click at [766, 298] on div "JAN" at bounding box center [756, 291] width 50 height 29
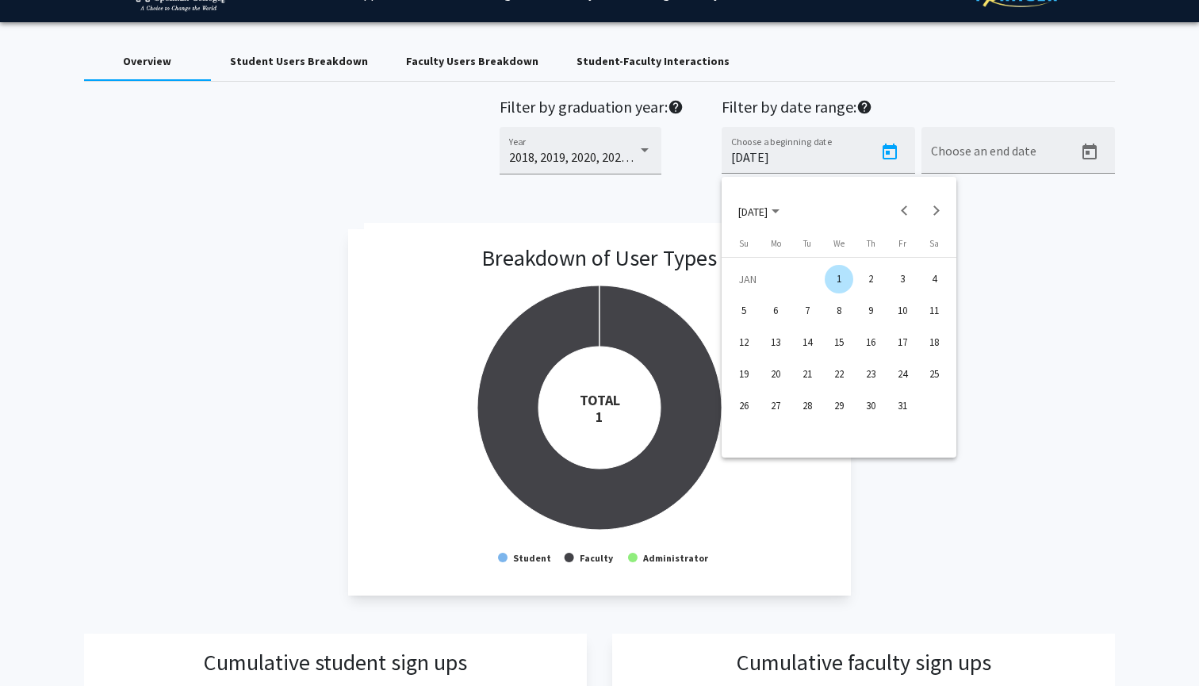
click at [840, 280] on div "1" at bounding box center [839, 279] width 29 height 29
type input "[DATE]"
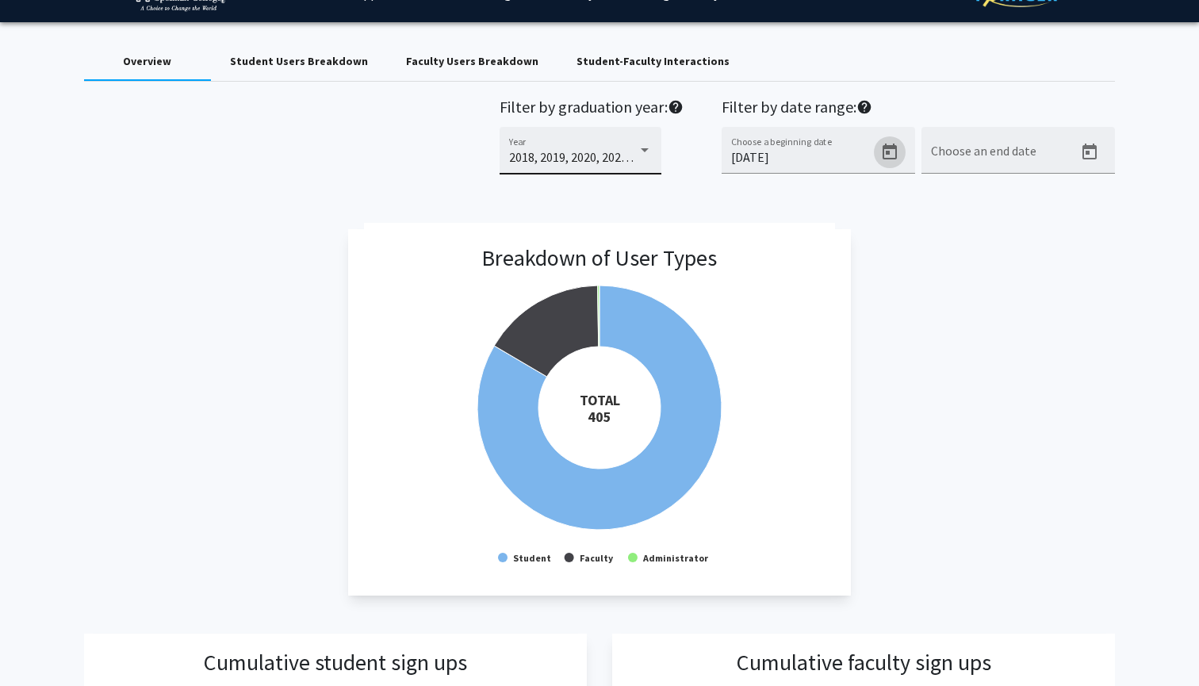
click at [641, 152] on div at bounding box center [645, 150] width 8 height 4
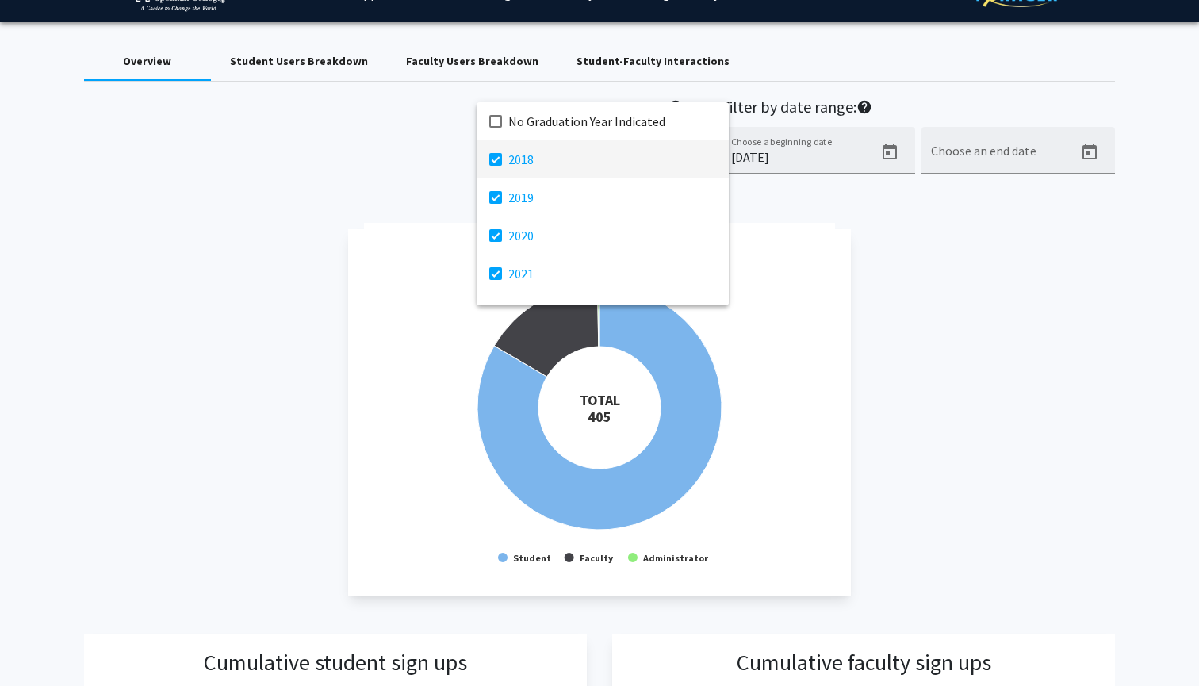
click at [500, 167] on mat-option "2018" at bounding box center [603, 159] width 252 height 38
click at [493, 201] on mat-pseudo-checkbox at bounding box center [495, 197] width 13 height 13
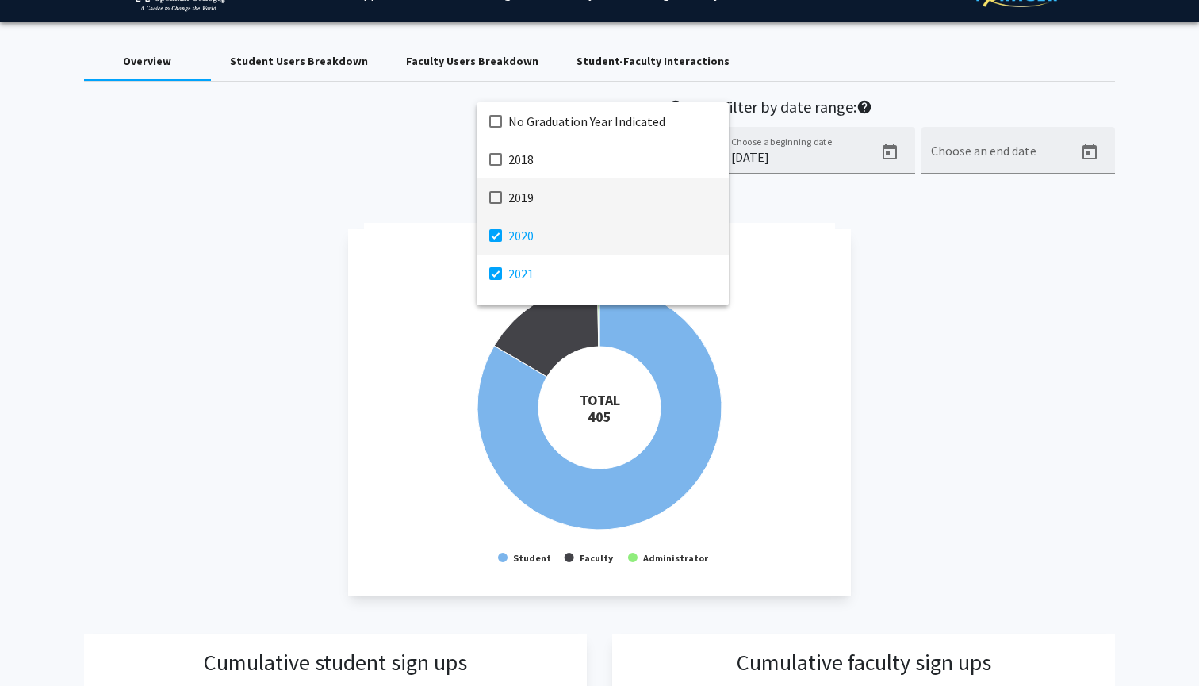
click at [494, 232] on mat-pseudo-checkbox at bounding box center [495, 235] width 13 height 13
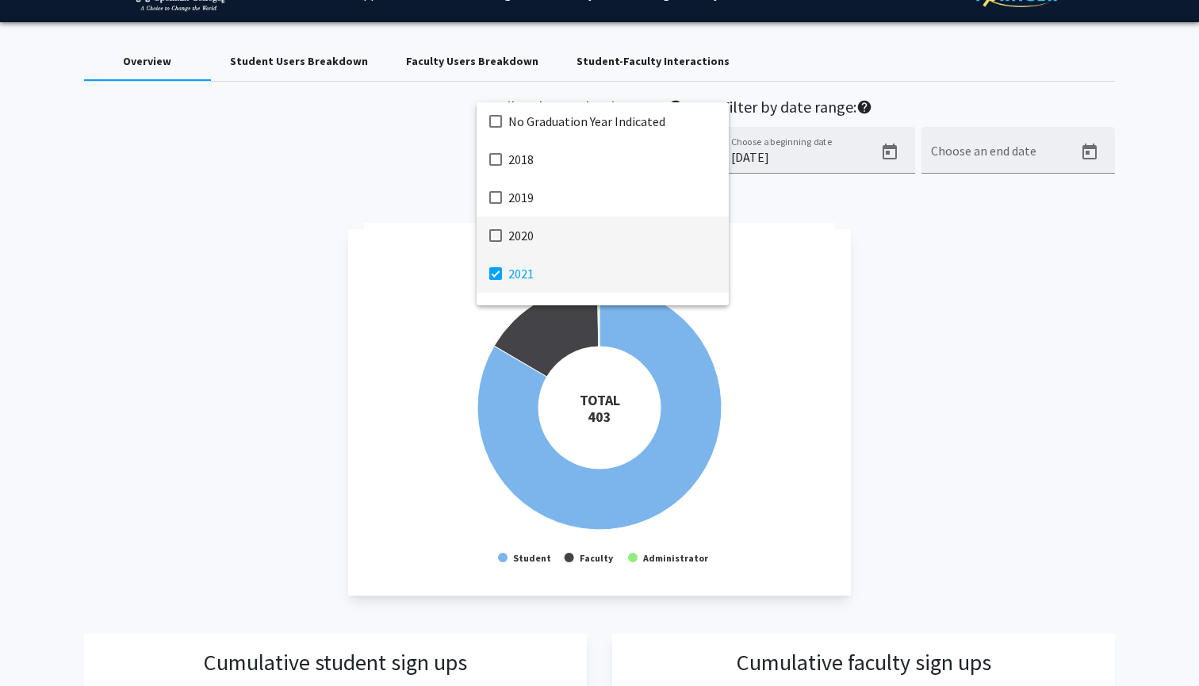
click at [492, 278] on mat-pseudo-checkbox at bounding box center [495, 273] width 13 height 13
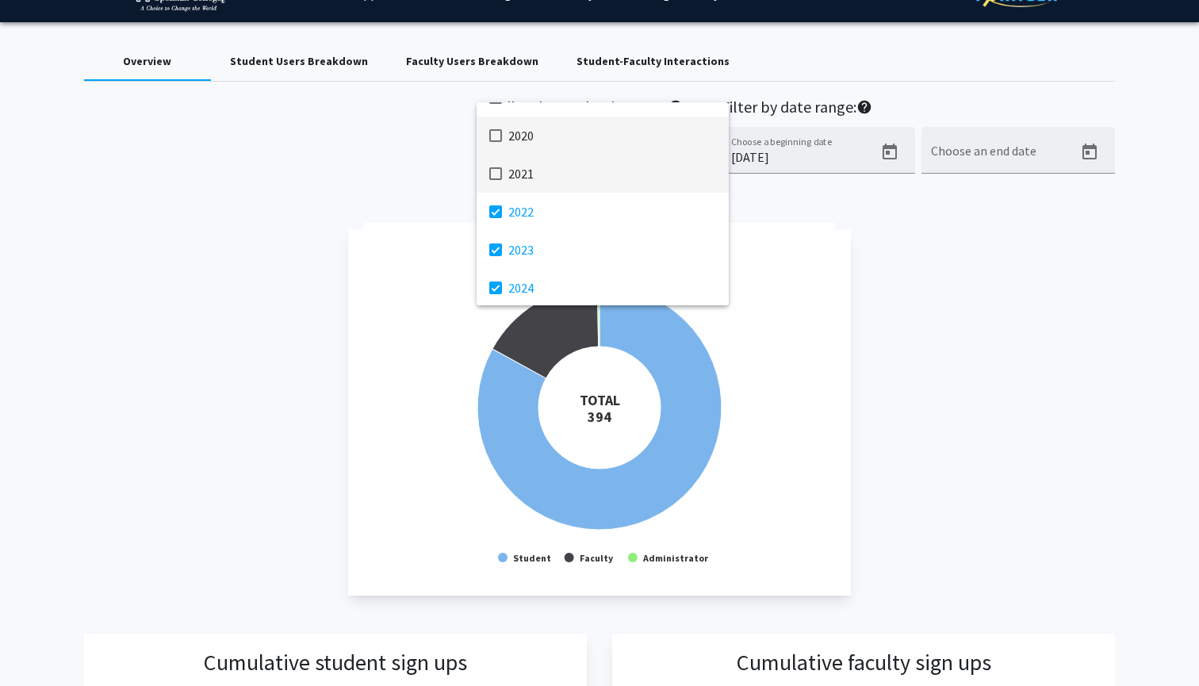
scroll to position [128, 0]
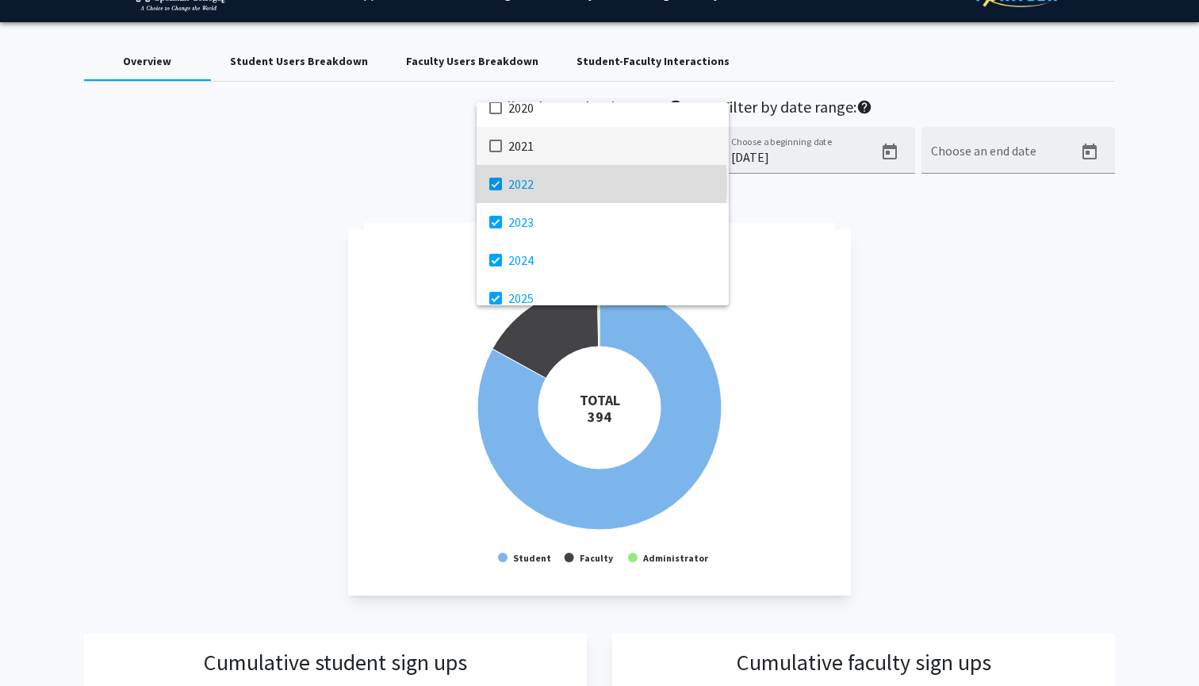
click at [515, 184] on span "2022" at bounding box center [612, 184] width 208 height 38
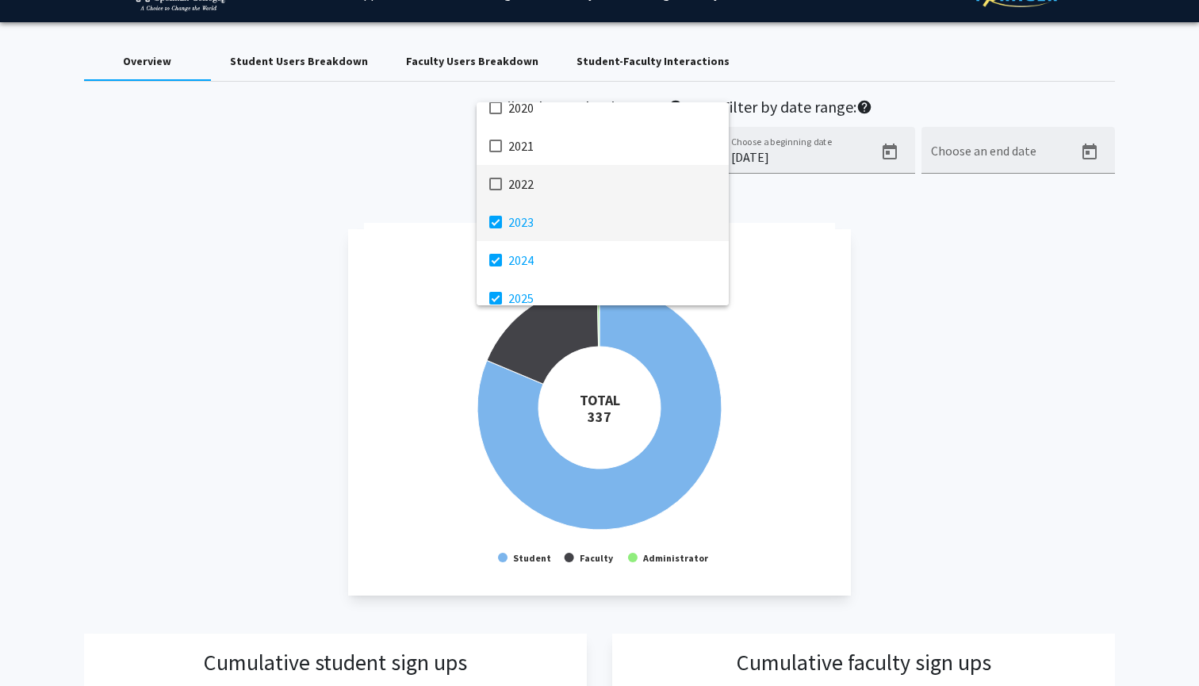
click at [493, 232] on mat-option "2023" at bounding box center [603, 222] width 252 height 38
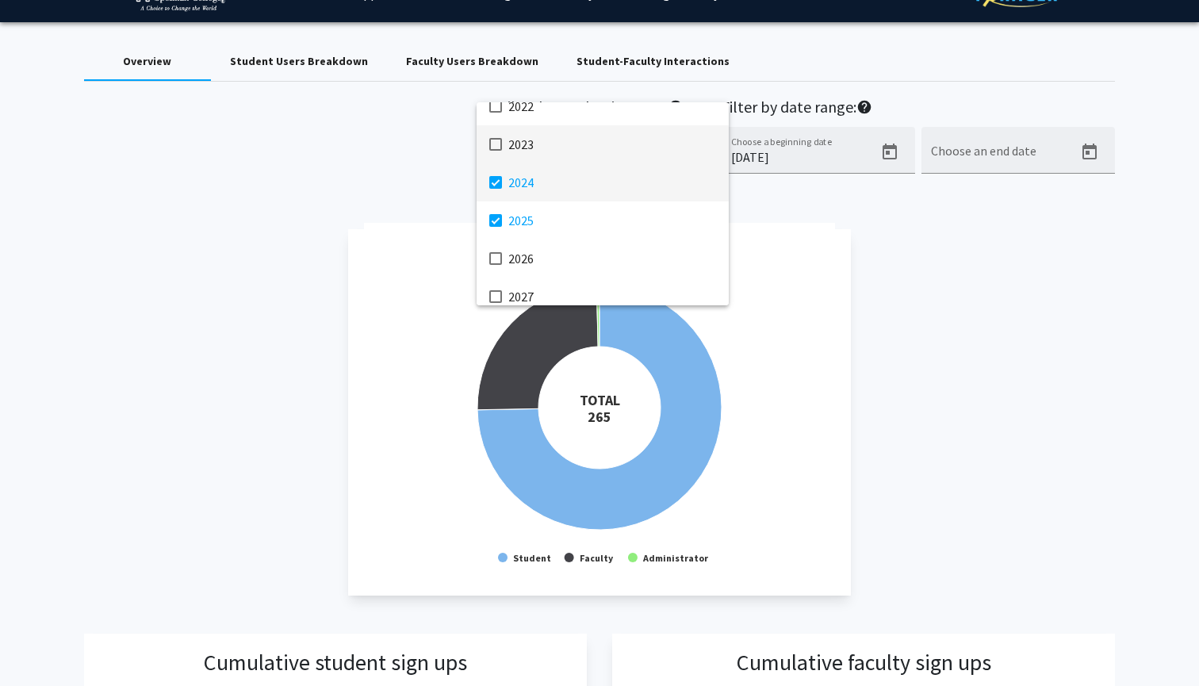
scroll to position [209, 0]
click at [513, 186] on span "2024" at bounding box center [612, 178] width 208 height 38
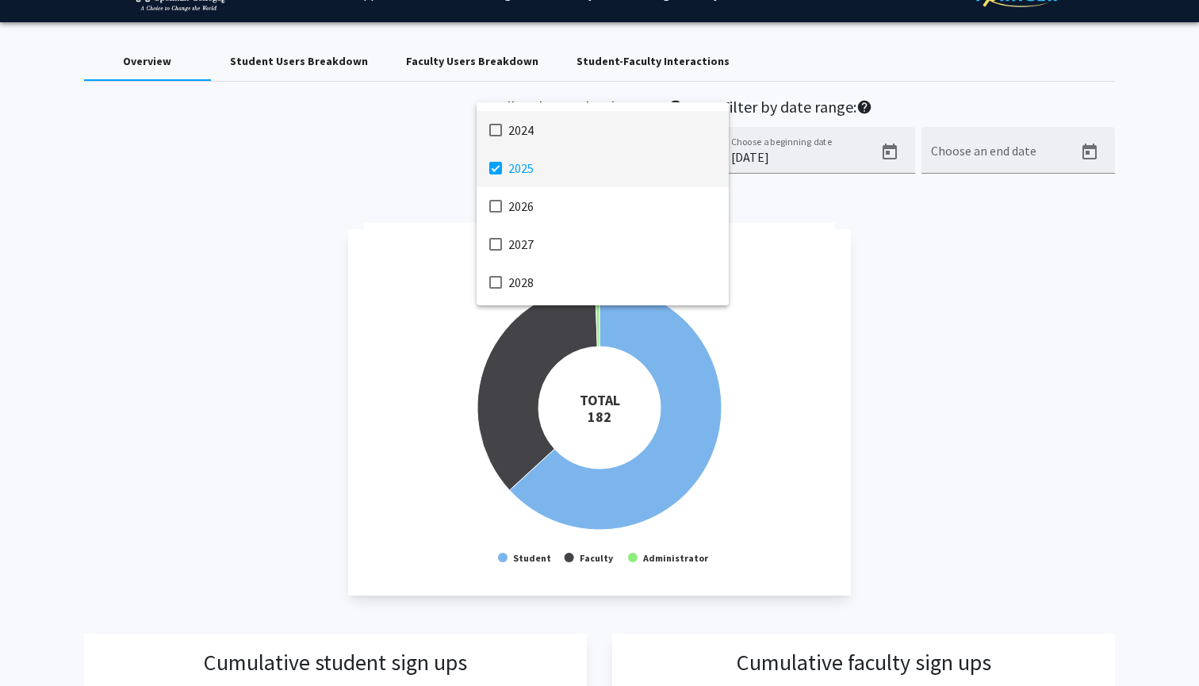
scroll to position [267, 0]
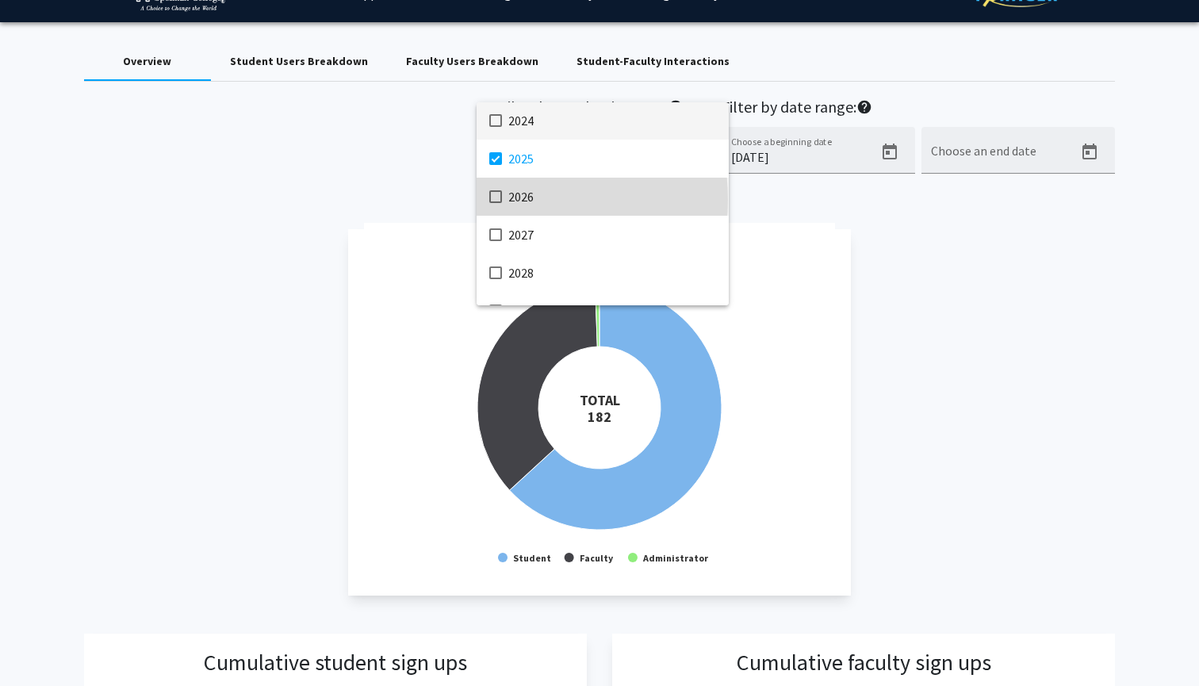
click at [499, 200] on mat-pseudo-checkbox at bounding box center [495, 196] width 13 height 13
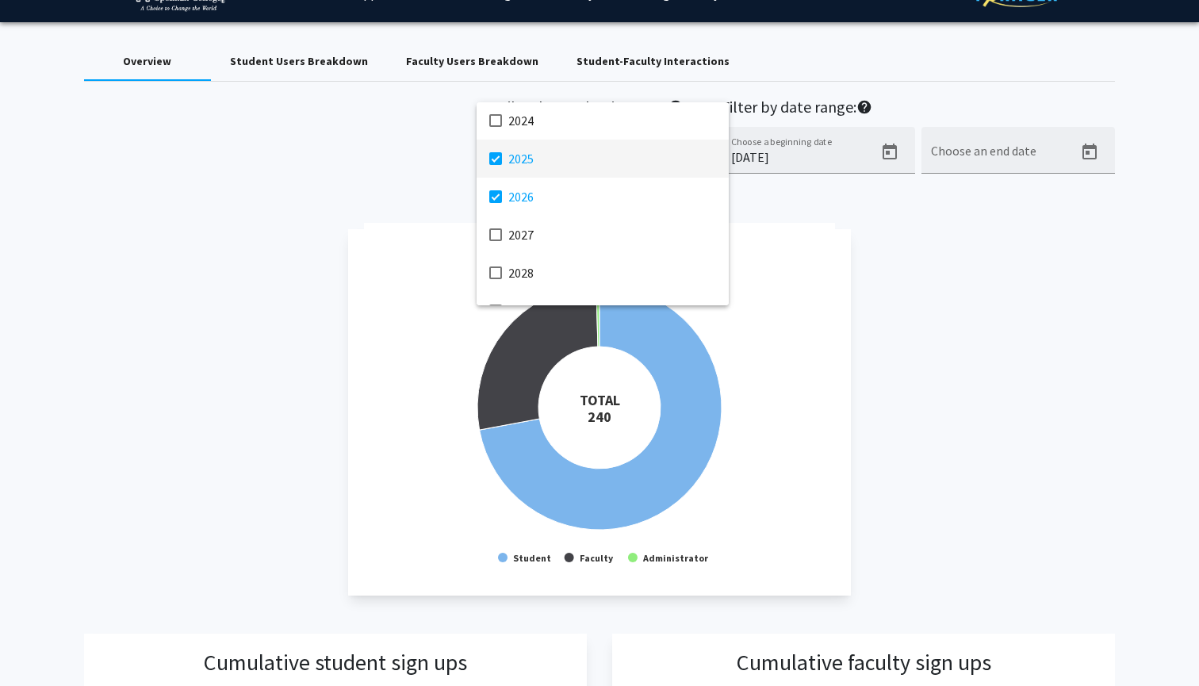
click at [494, 163] on mat-pseudo-checkbox at bounding box center [495, 158] width 13 height 13
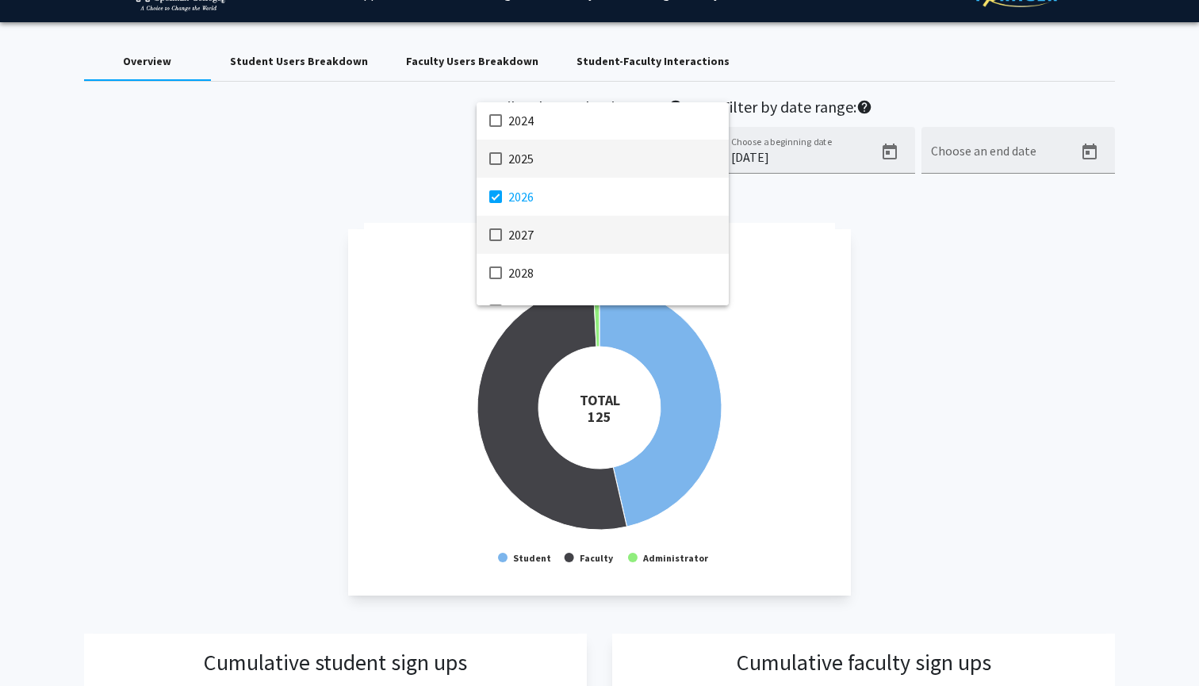
click at [493, 231] on mat-pseudo-checkbox at bounding box center [495, 234] width 13 height 13
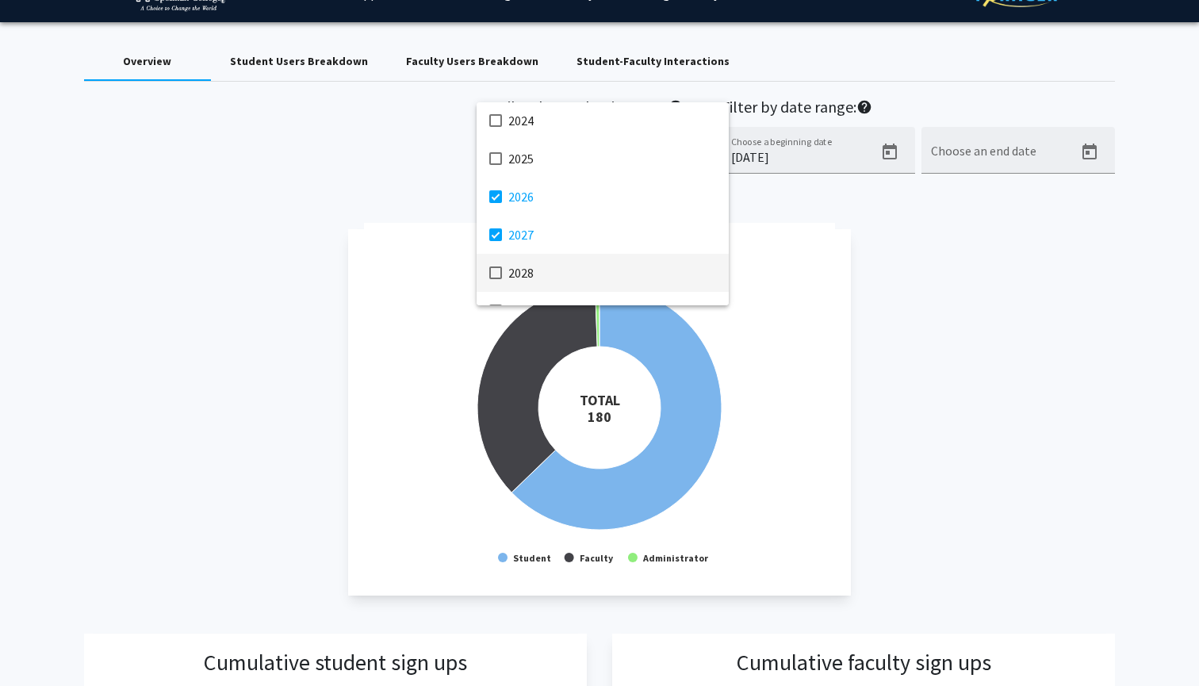
click at [493, 279] on mat-pseudo-checkbox at bounding box center [495, 273] width 13 height 13
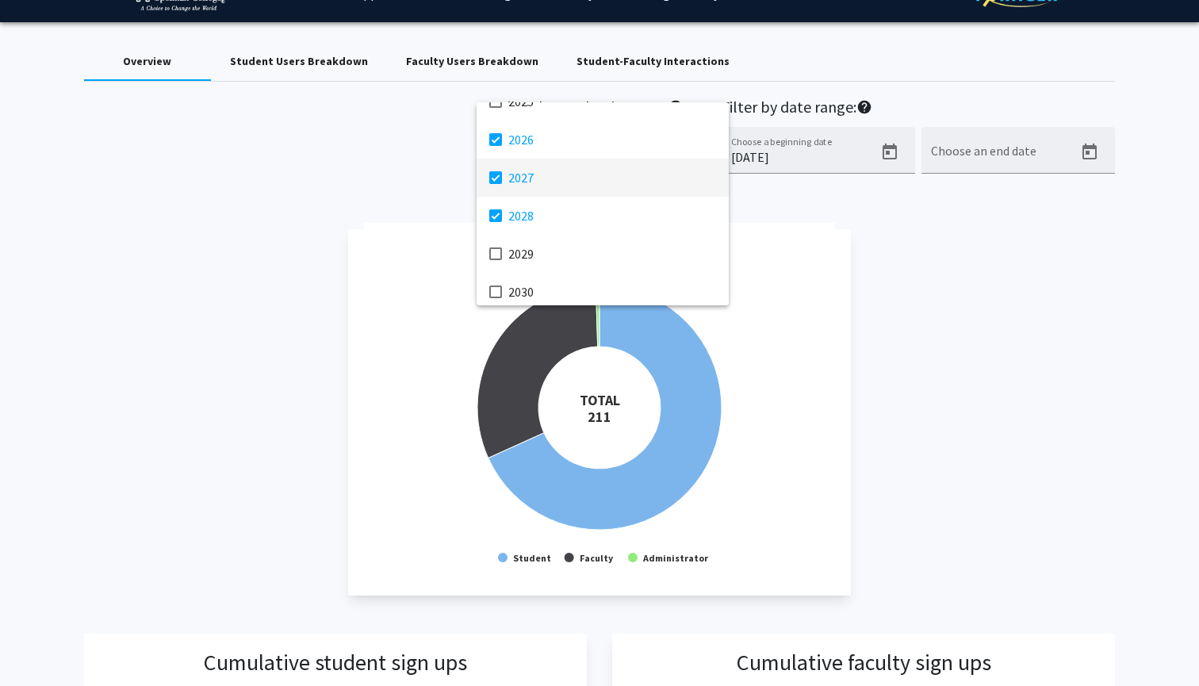
scroll to position [328, 0]
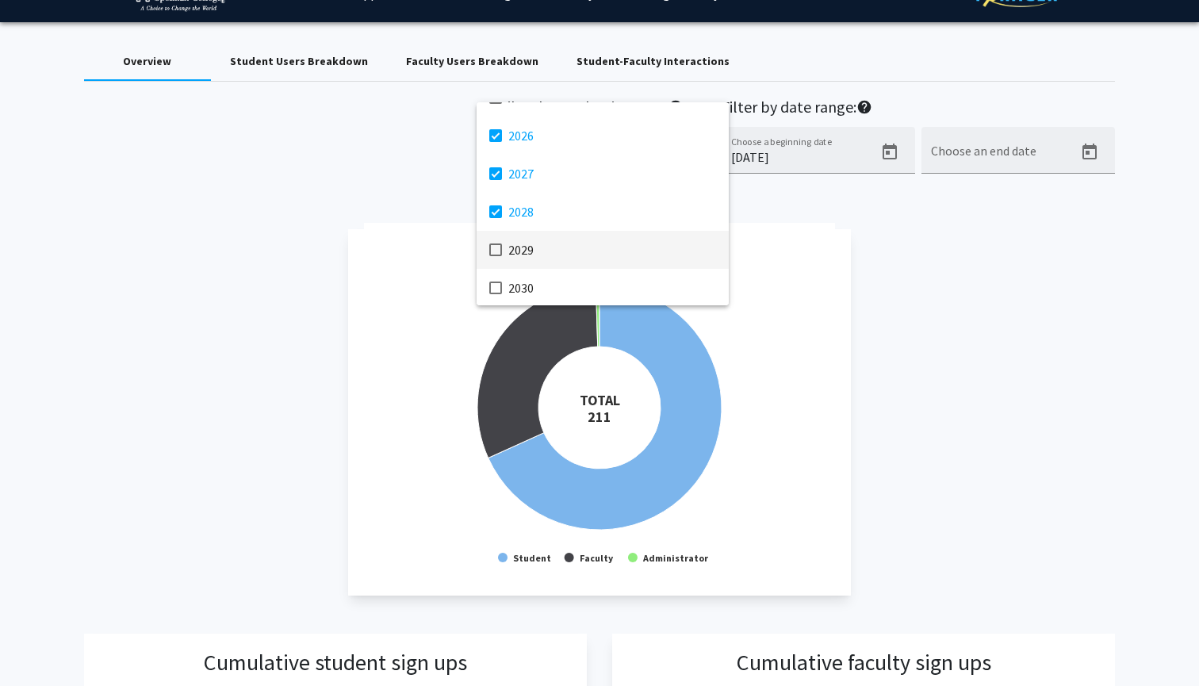
click at [500, 254] on mat-pseudo-checkbox at bounding box center [495, 250] width 13 height 13
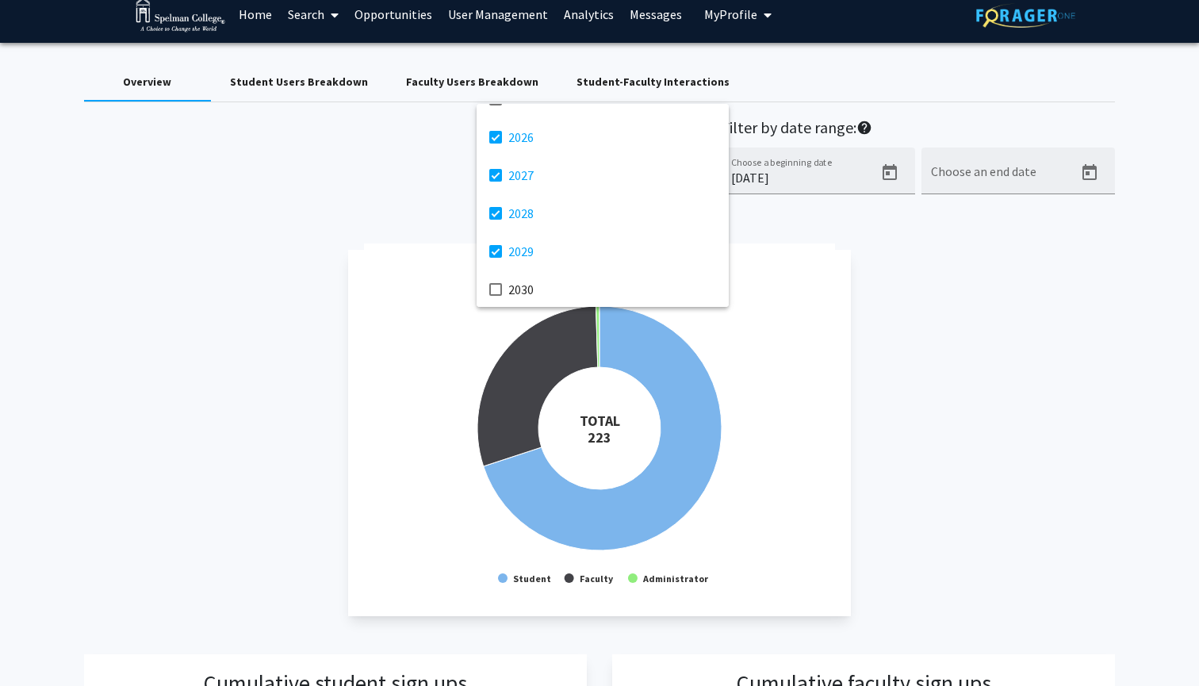
scroll to position [0, 0]
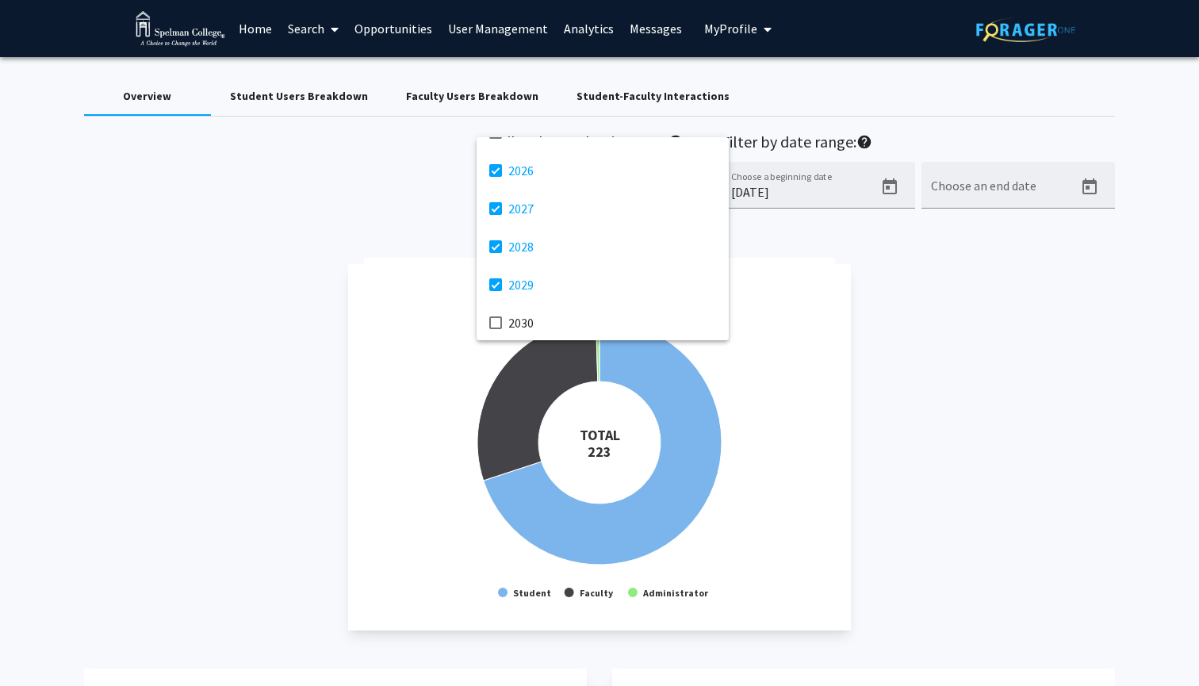
click at [895, 232] on div at bounding box center [599, 343] width 1199 height 686
